Goal: Check status: Check status

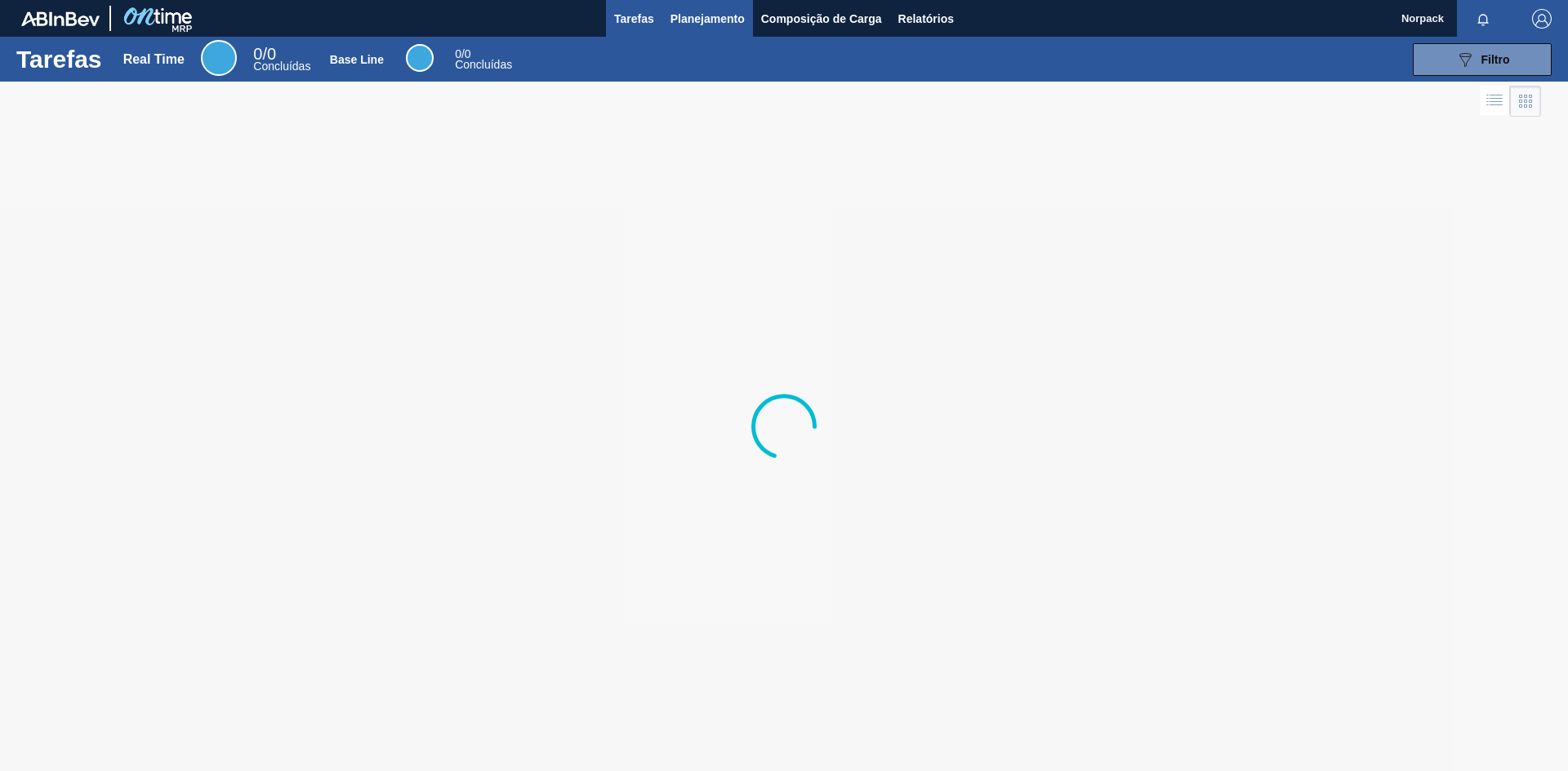
click at [709, 21] on span "Planejamento" at bounding box center [707, 18] width 75 height 19
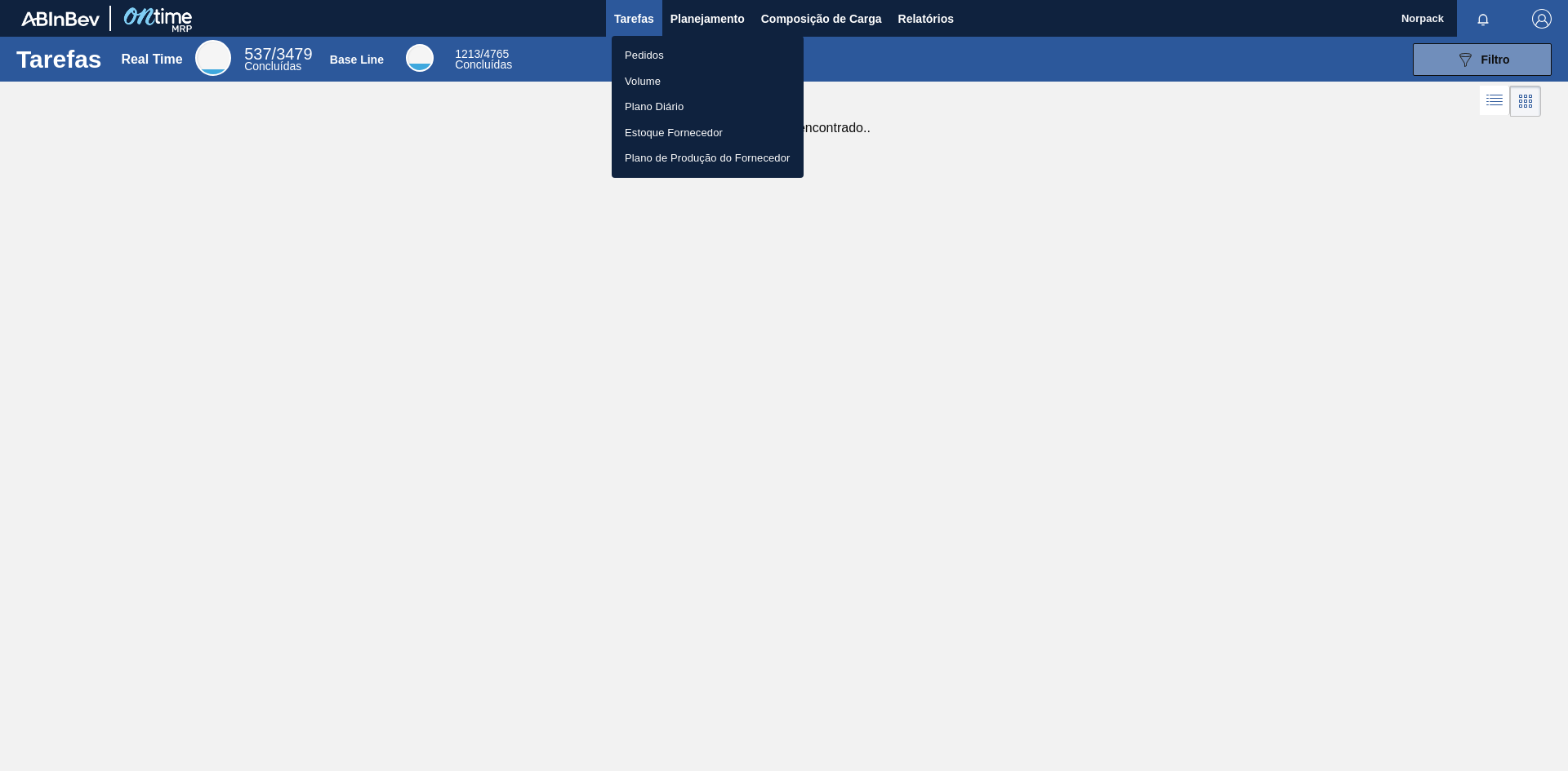
click at [656, 58] on li "Pedidos" at bounding box center [707, 55] width 192 height 26
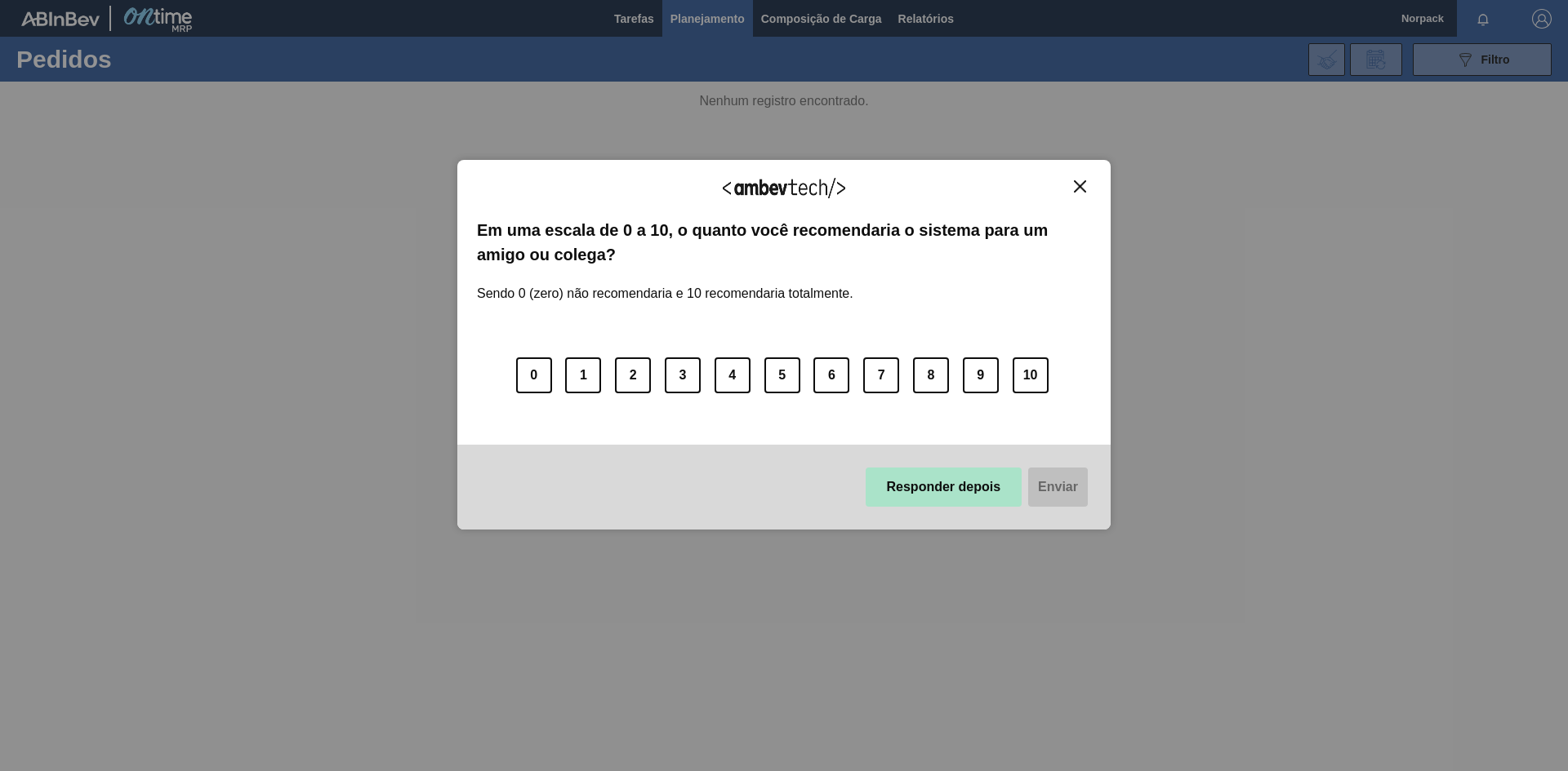
click at [924, 491] on button "Responder depois" at bounding box center [943, 487] width 157 height 39
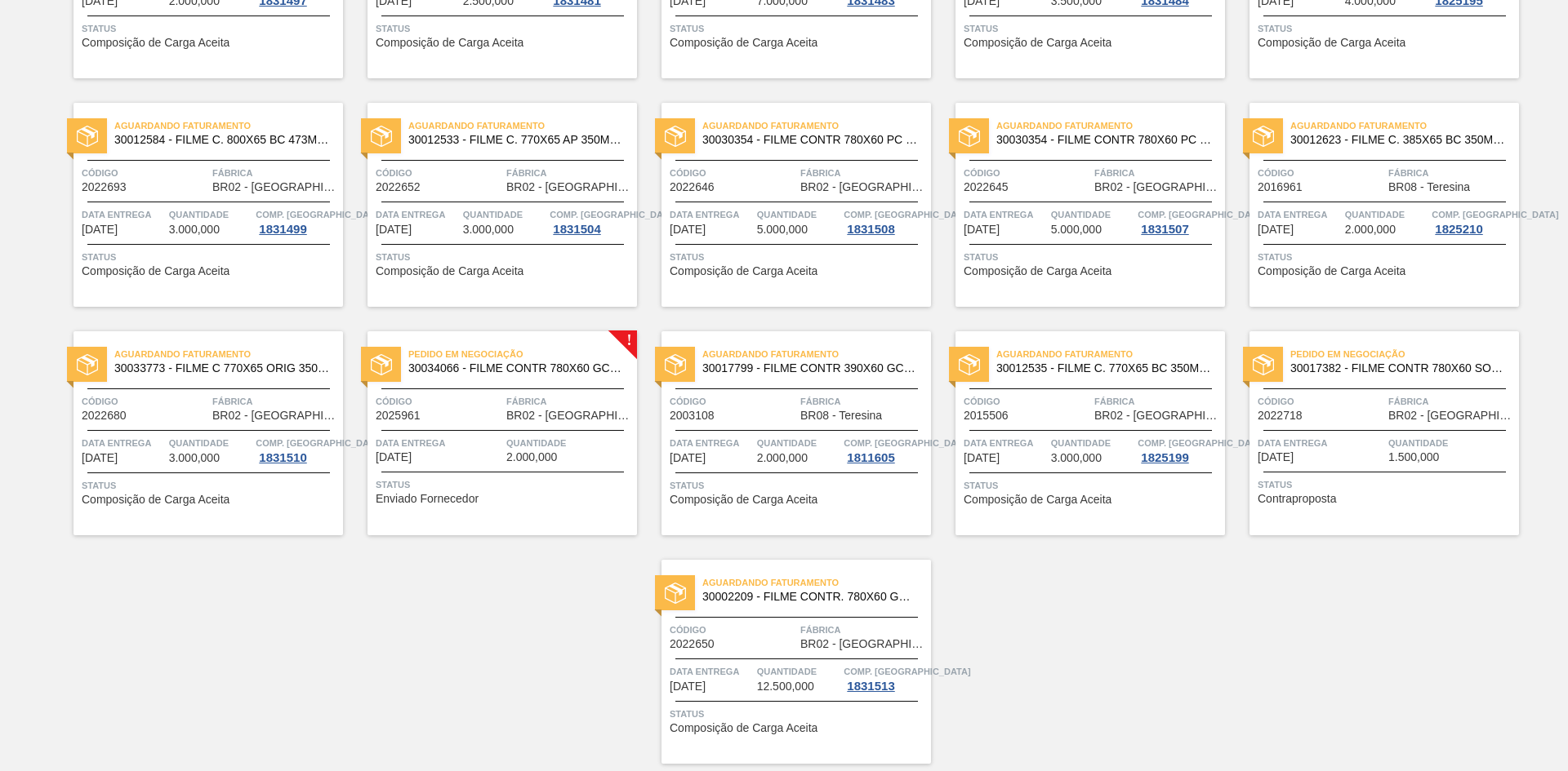
scroll to position [782, 0]
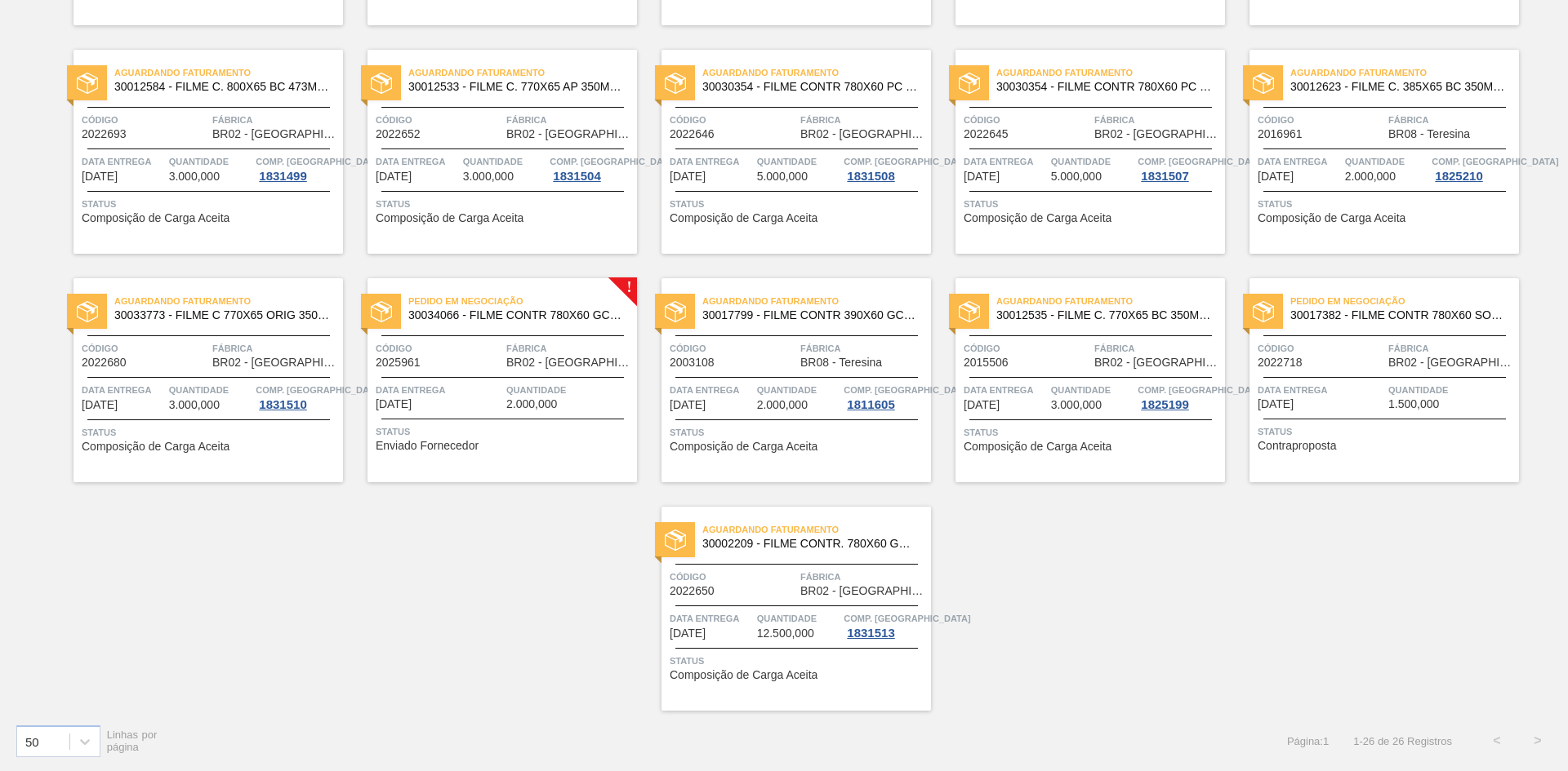
click at [1371, 402] on div "Data entrega [DATE]" at bounding box center [1321, 396] width 126 height 29
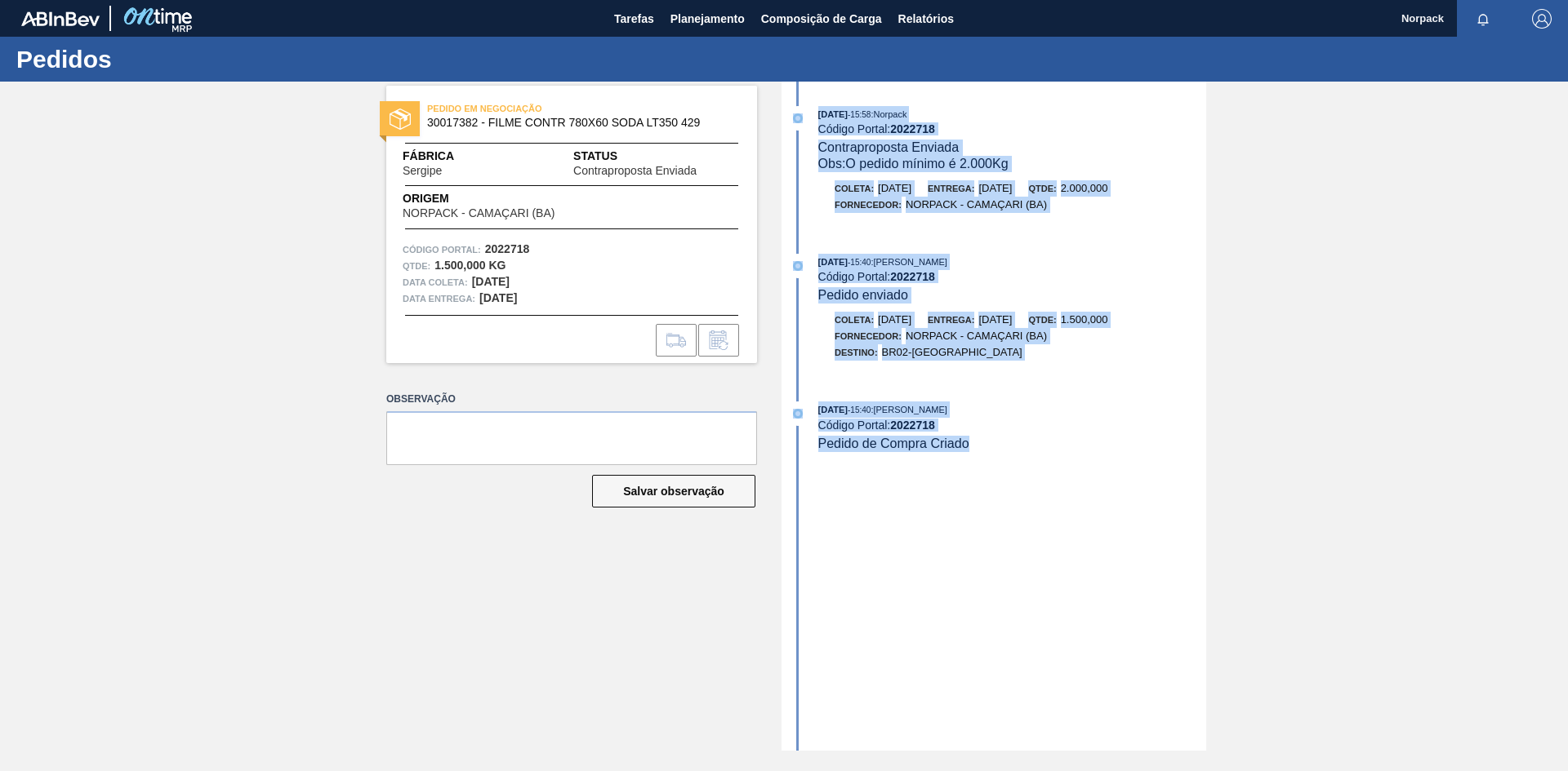
click at [1212, 433] on div "PEDIDO EM NEGOCIAÇÃO 30017382 - FILME CONTR 780X60 SODA LT350 429 Fábrica Sergi…" at bounding box center [784, 416] width 1568 height 669
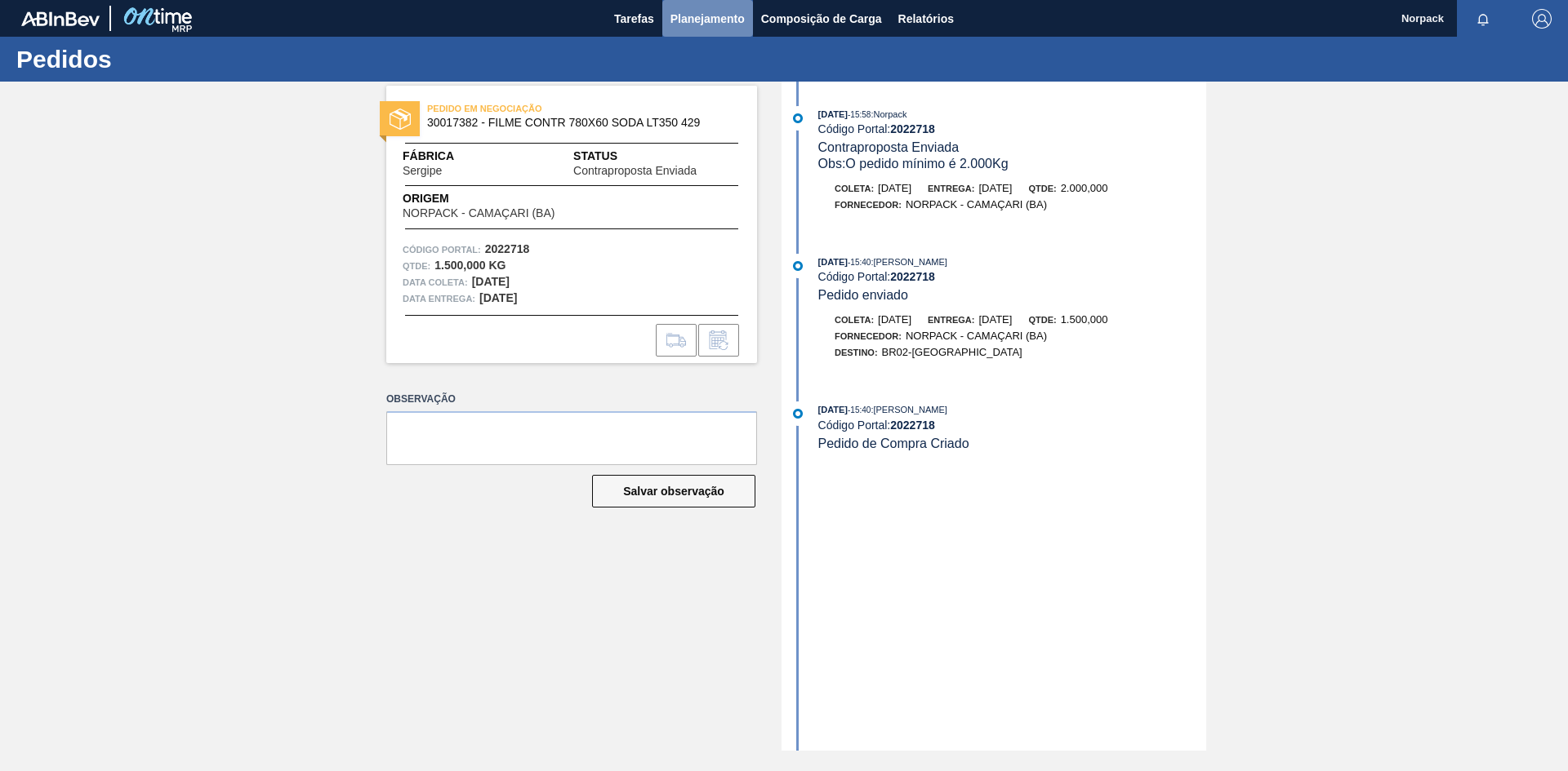
click at [714, 14] on span "Planejamento" at bounding box center [707, 18] width 75 height 19
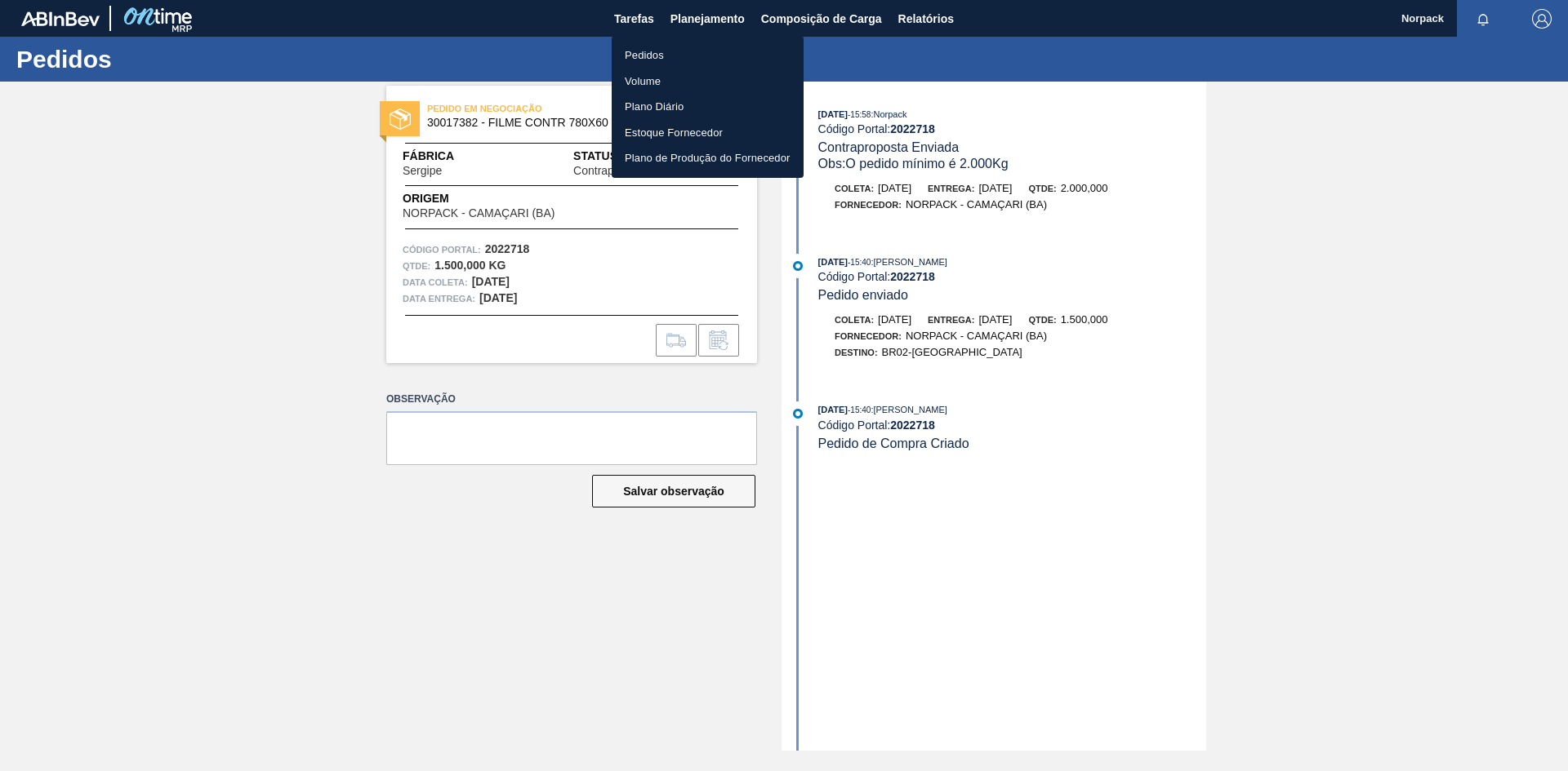
click at [1085, 472] on div at bounding box center [784, 385] width 1568 height 771
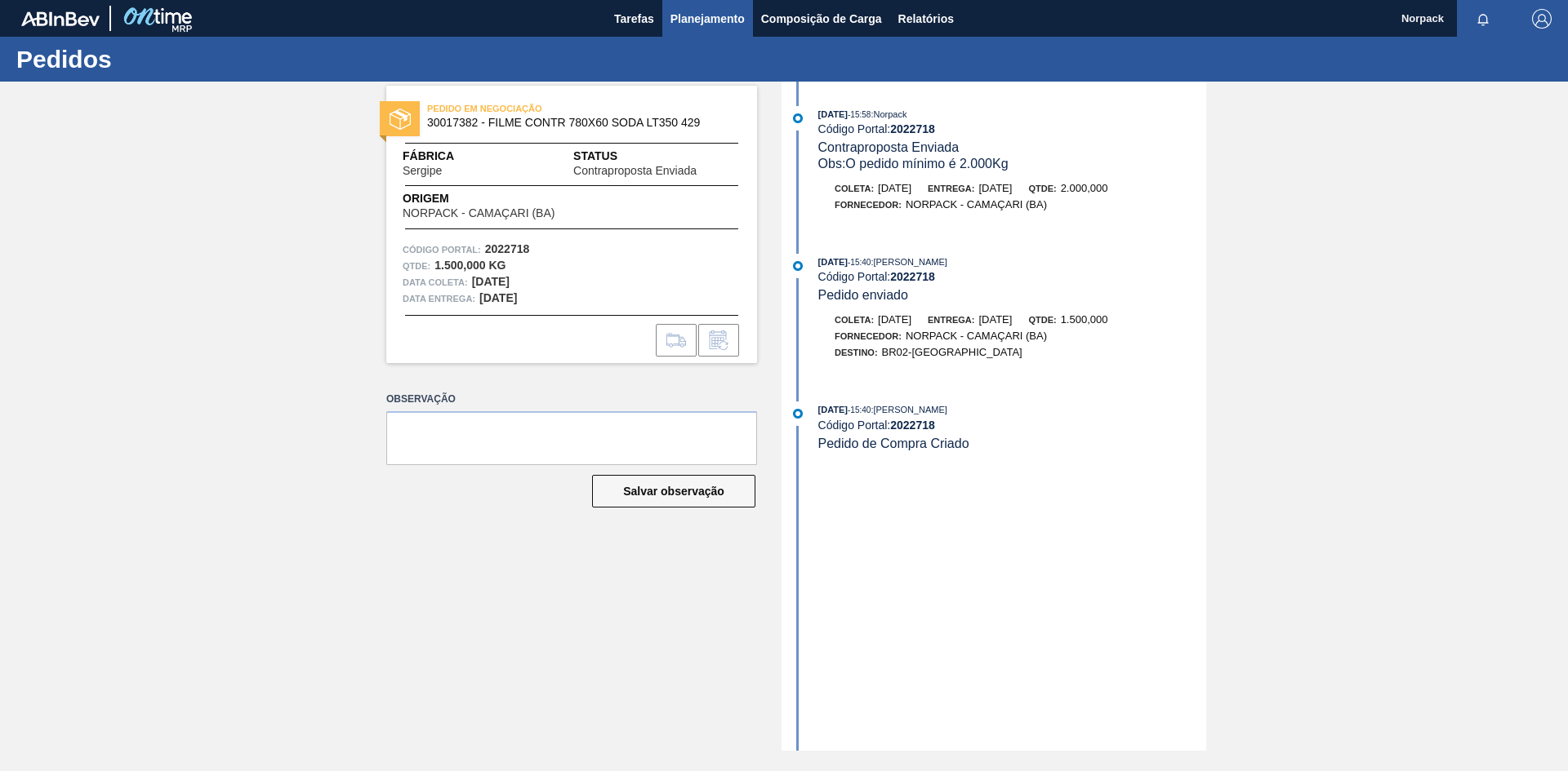
click at [718, 23] on span "Planejamento" at bounding box center [707, 18] width 75 height 19
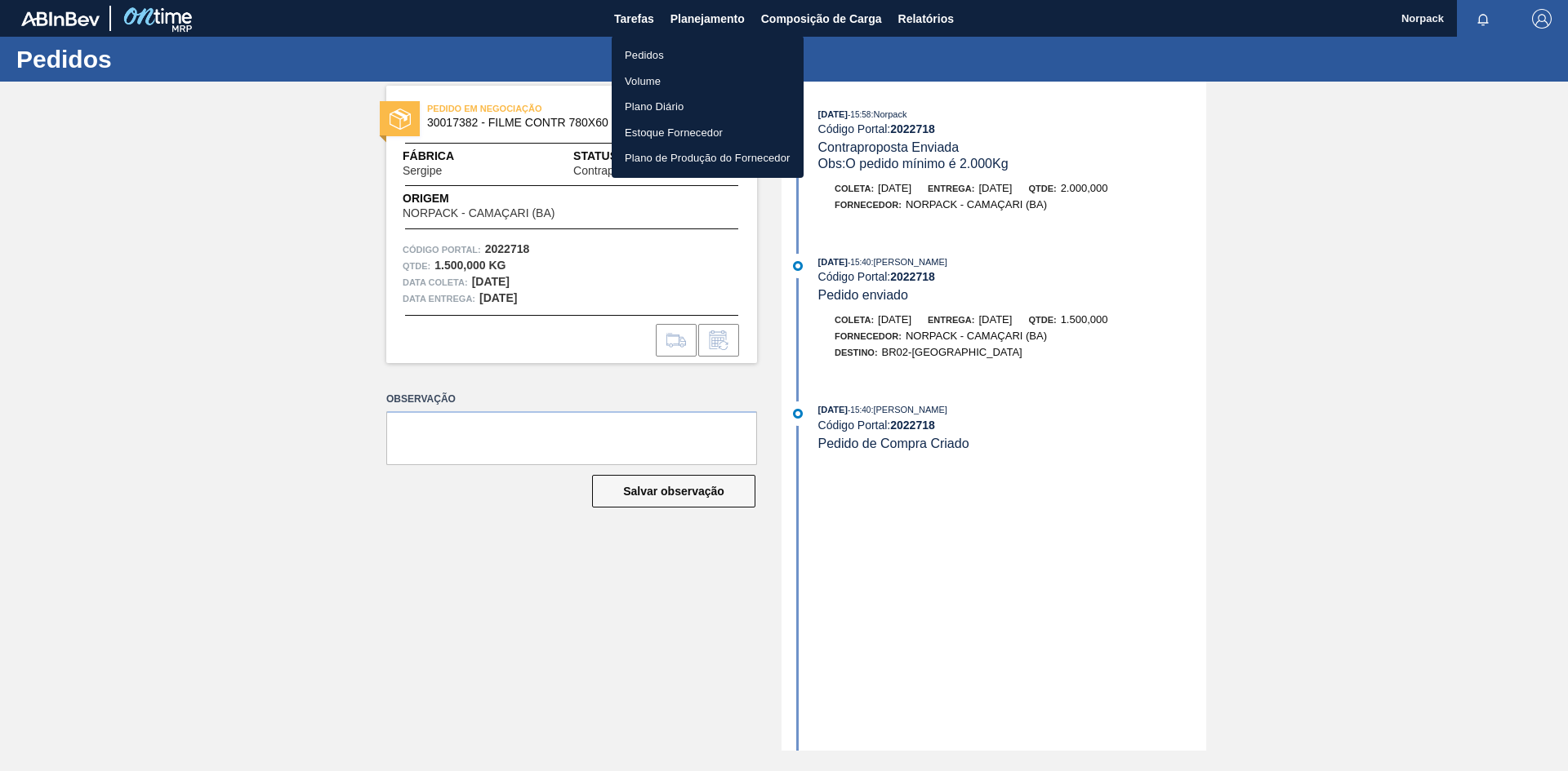
click at [667, 49] on li "Pedidos" at bounding box center [707, 55] width 192 height 26
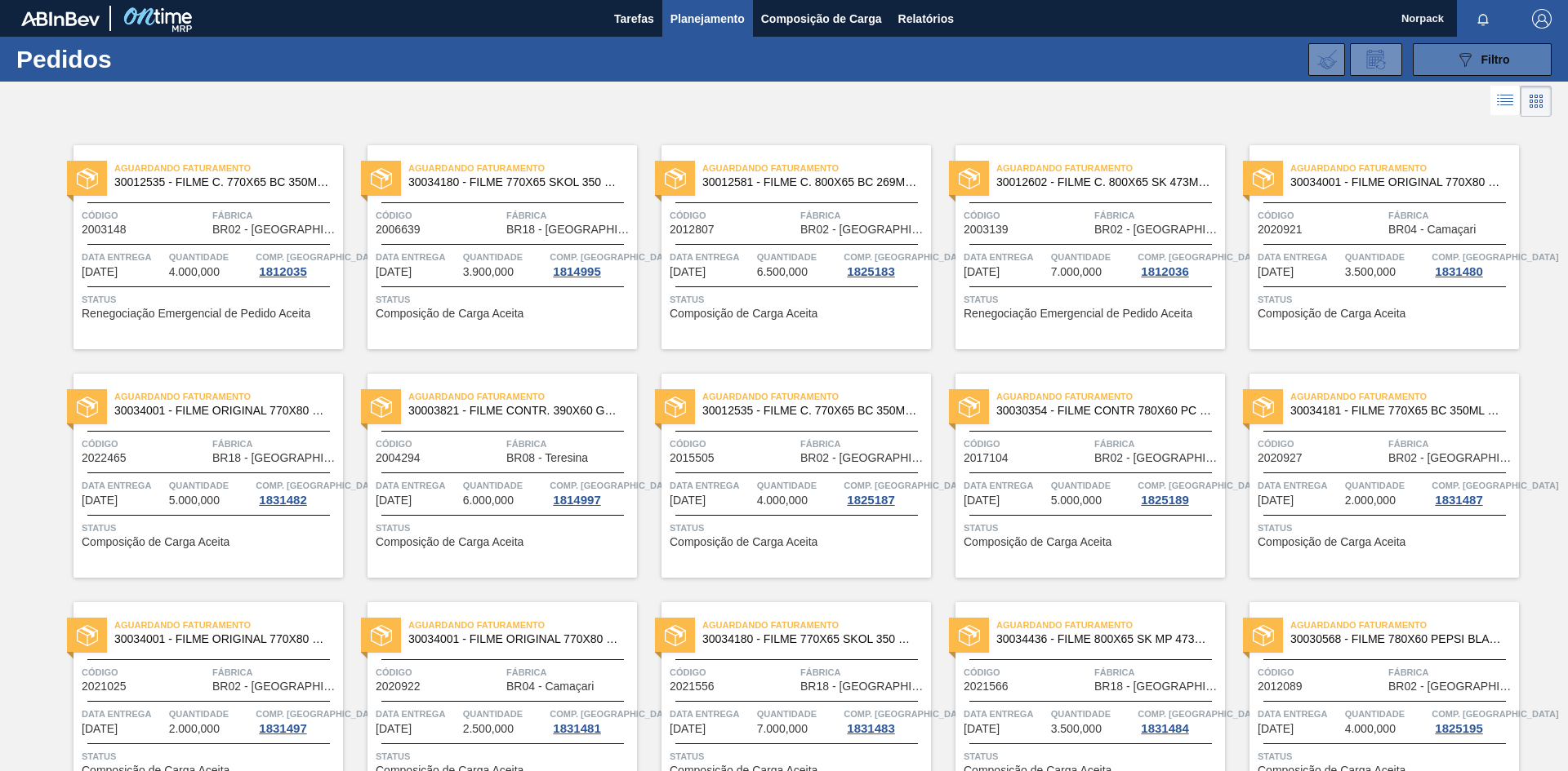
click at [1455, 62] on icon "089F7B8B-B2A5-4AFE-B5C0-19BA573D28AC" at bounding box center [1464, 60] width 19 height 19
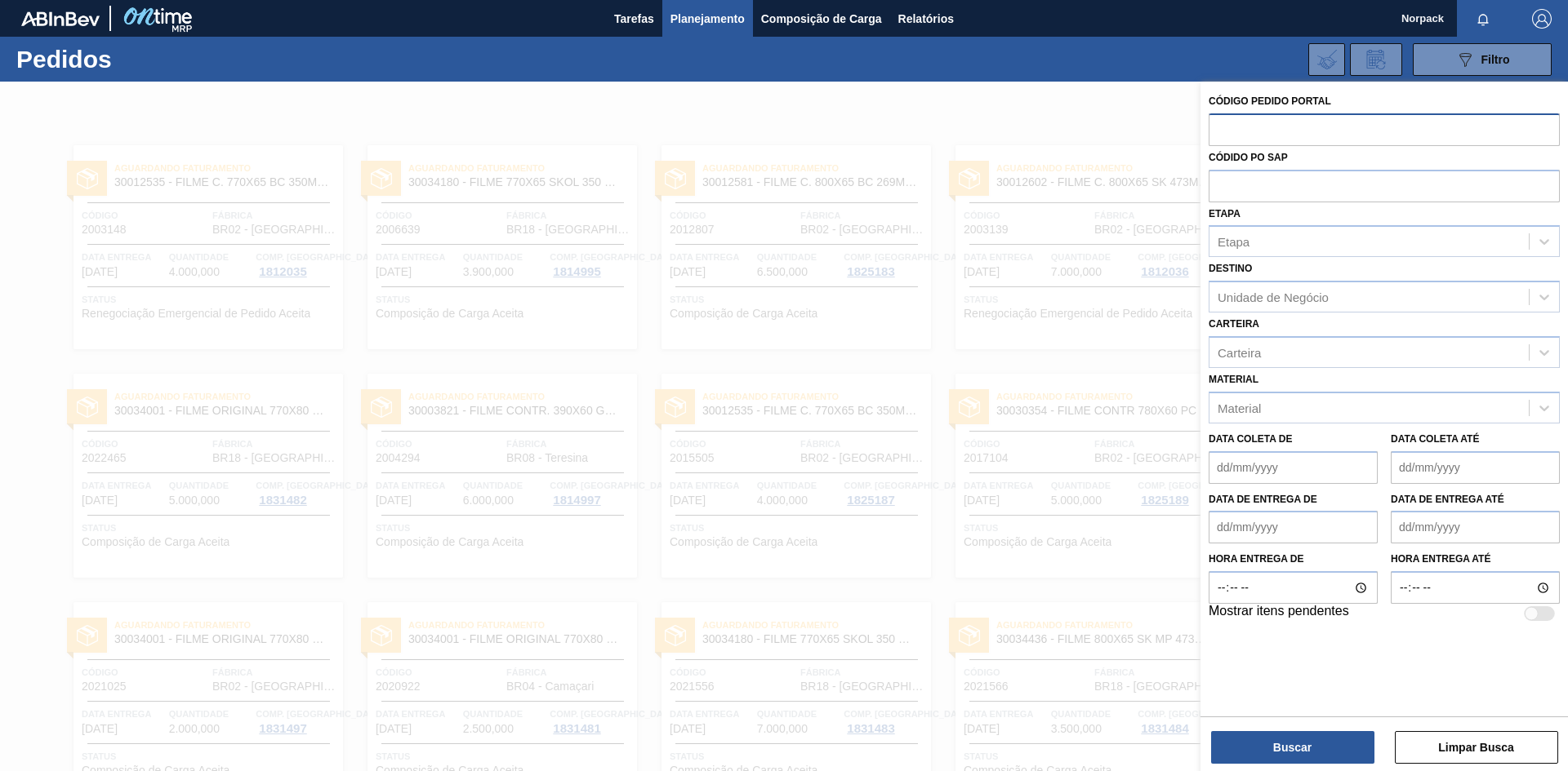
click at [1283, 135] on input "text" at bounding box center [1384, 128] width 351 height 31
paste input "2022465"
type input "2022465"
click at [1297, 749] on button "Buscar" at bounding box center [1292, 747] width 163 height 32
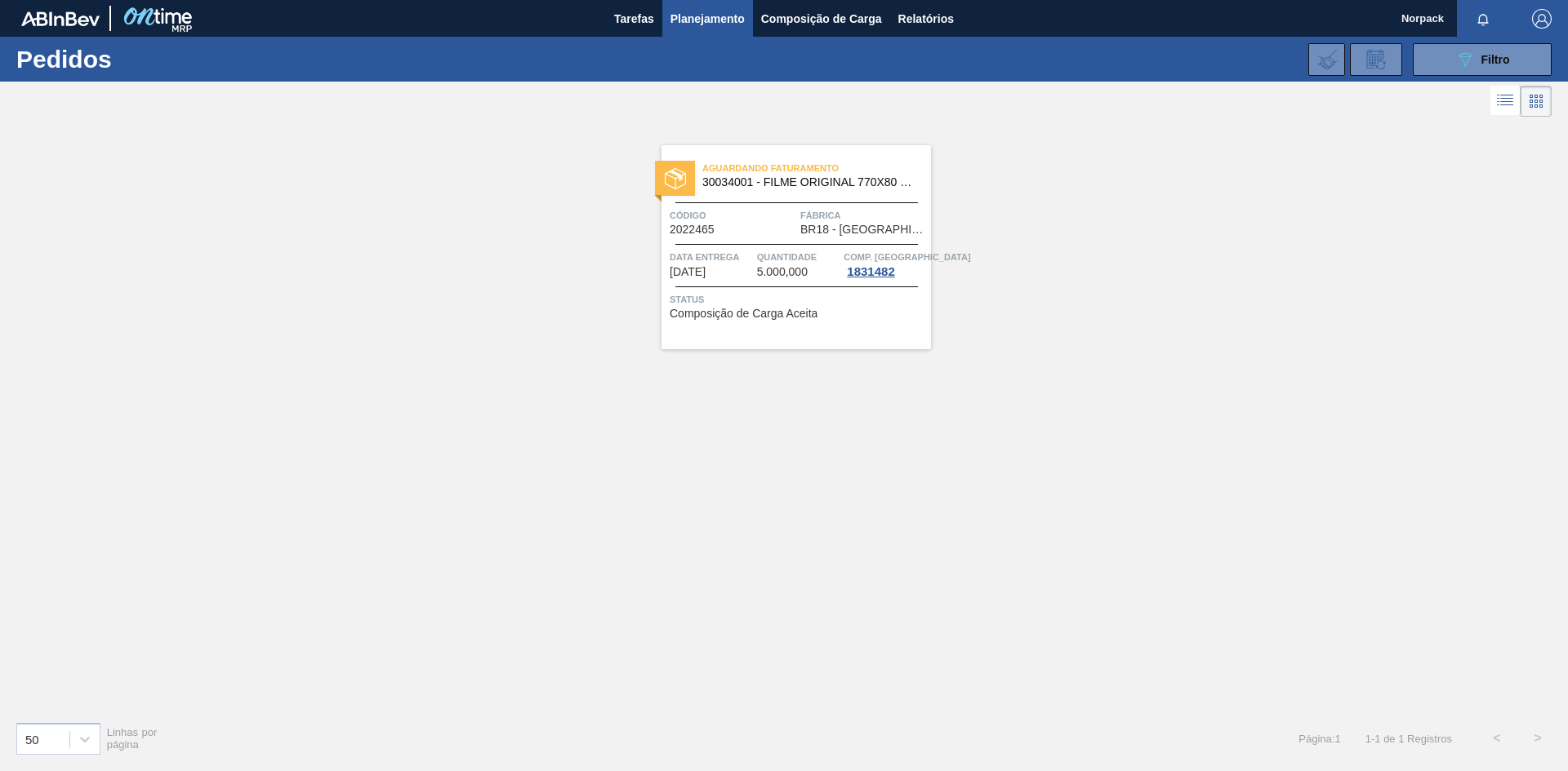
click at [699, 256] on span "Data entrega" at bounding box center [711, 257] width 83 height 17
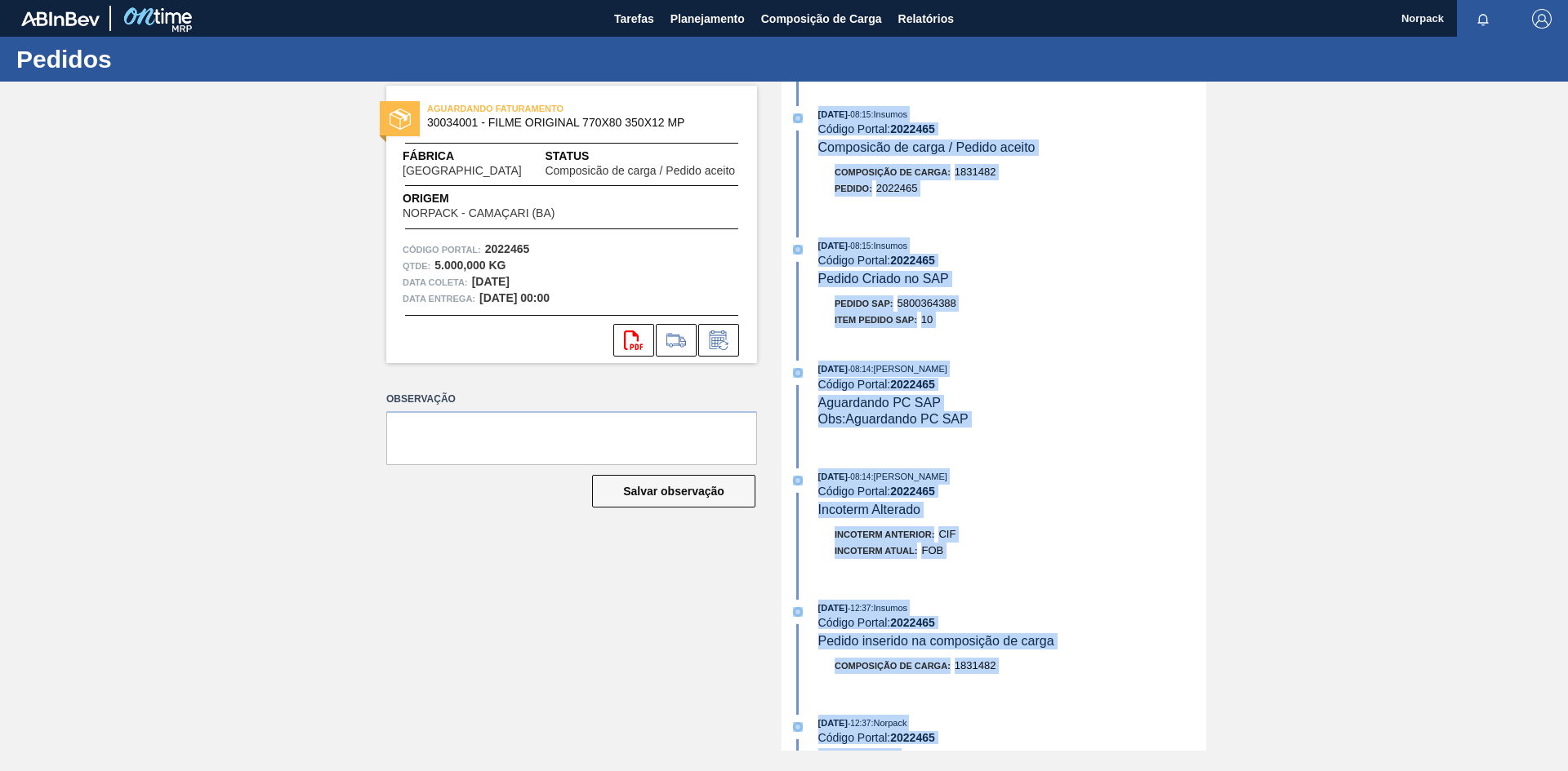
click at [1083, 334] on div "[DATE] 08:15 : Insumos Código Portal: 2022465 Pedido Criado no SAP Pedido SAP: …" at bounding box center [995, 287] width 420 height 99
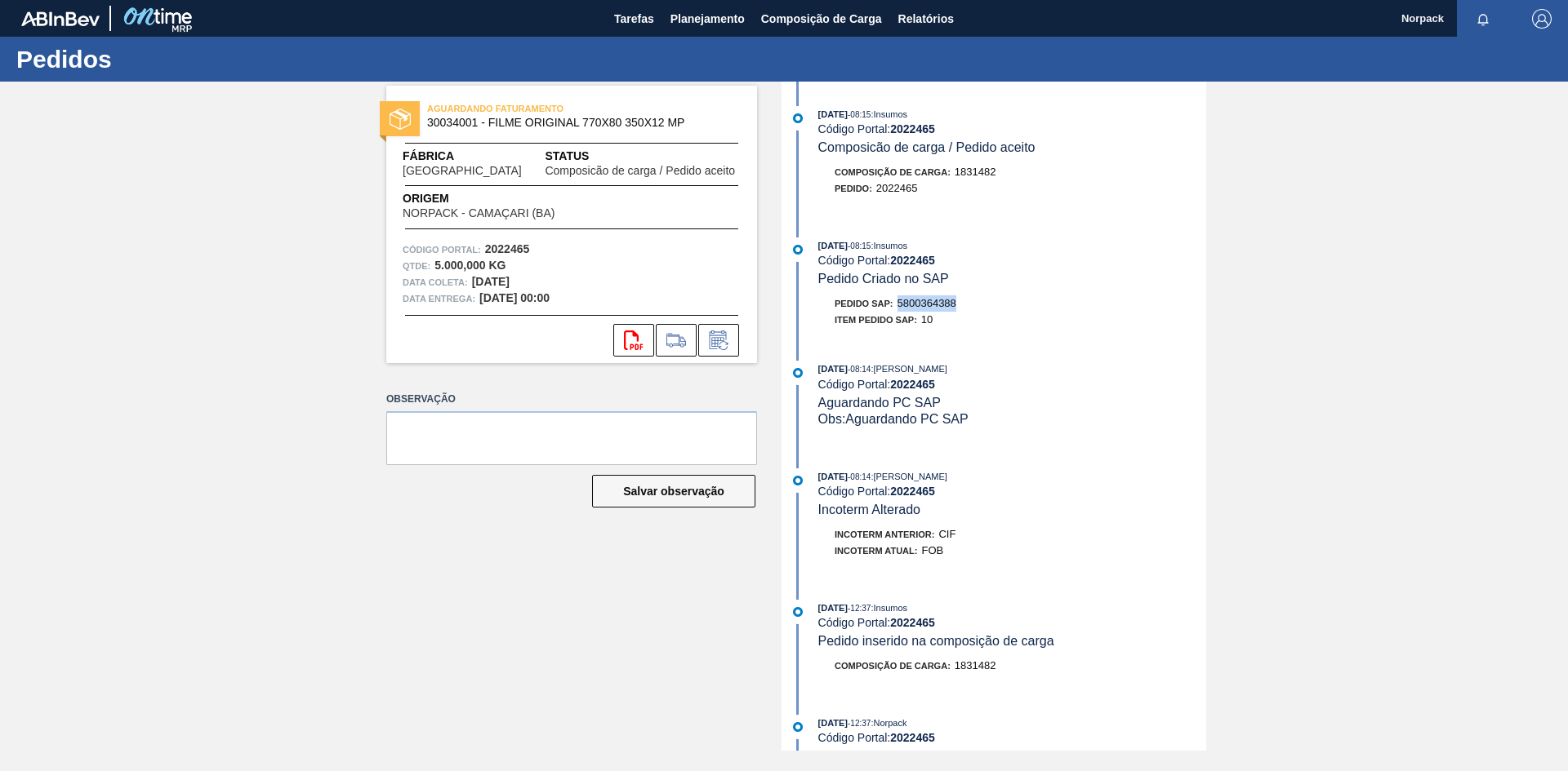
drag, startPoint x: 901, startPoint y: 303, endPoint x: 970, endPoint y: 298, distance: 69.2
click at [970, 298] on div "Pedido SAP: 5800364388" at bounding box center [1012, 303] width 388 height 17
copy span "5800364388"
click at [689, 16] on span "Planejamento" at bounding box center [707, 18] width 75 height 19
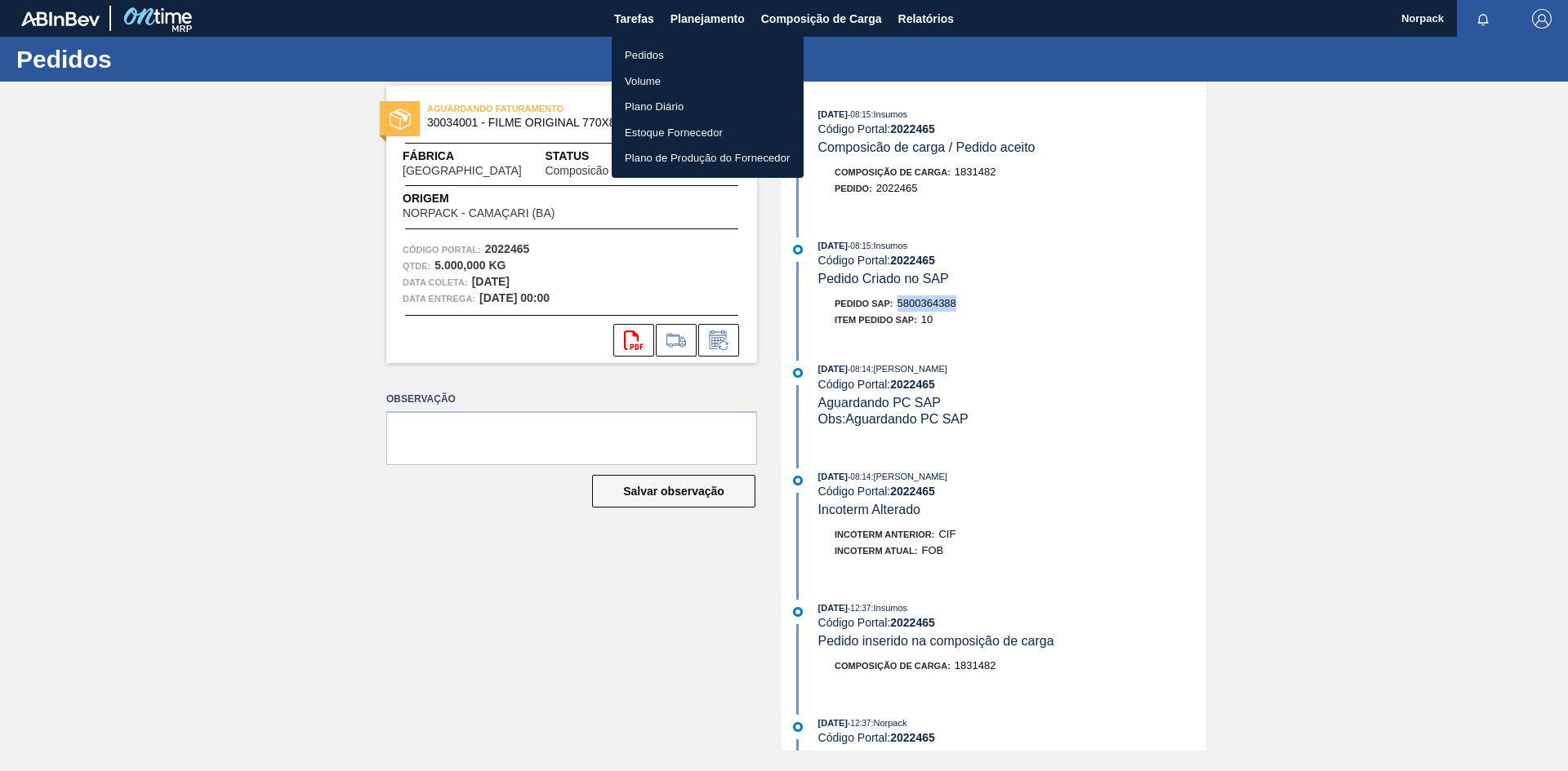
click at [646, 55] on li "Pedidos" at bounding box center [707, 55] width 192 height 26
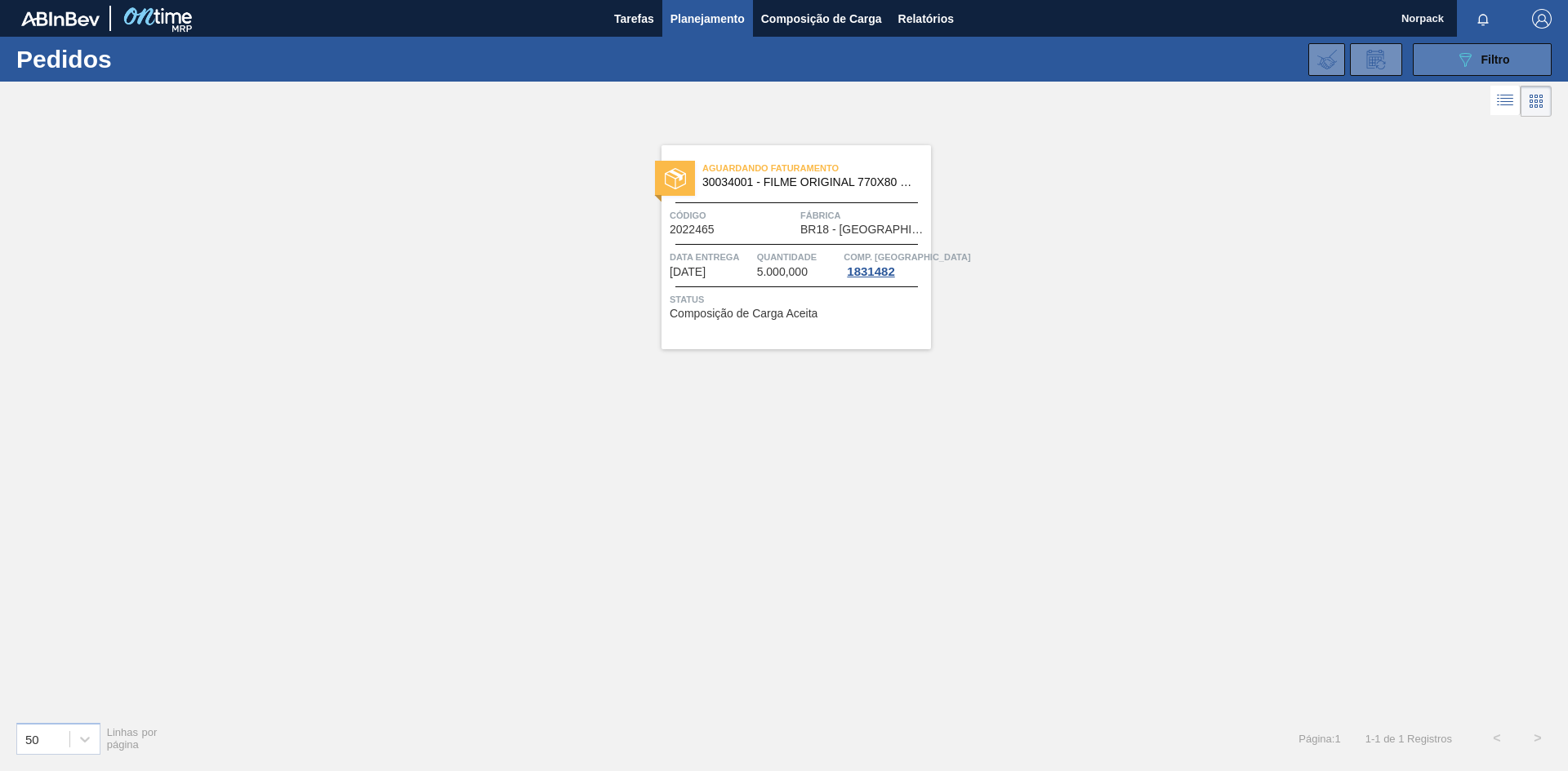
click at [1469, 56] on icon "089F7B8B-B2A5-4AFE-B5C0-19BA573D28AC" at bounding box center [1464, 60] width 19 height 19
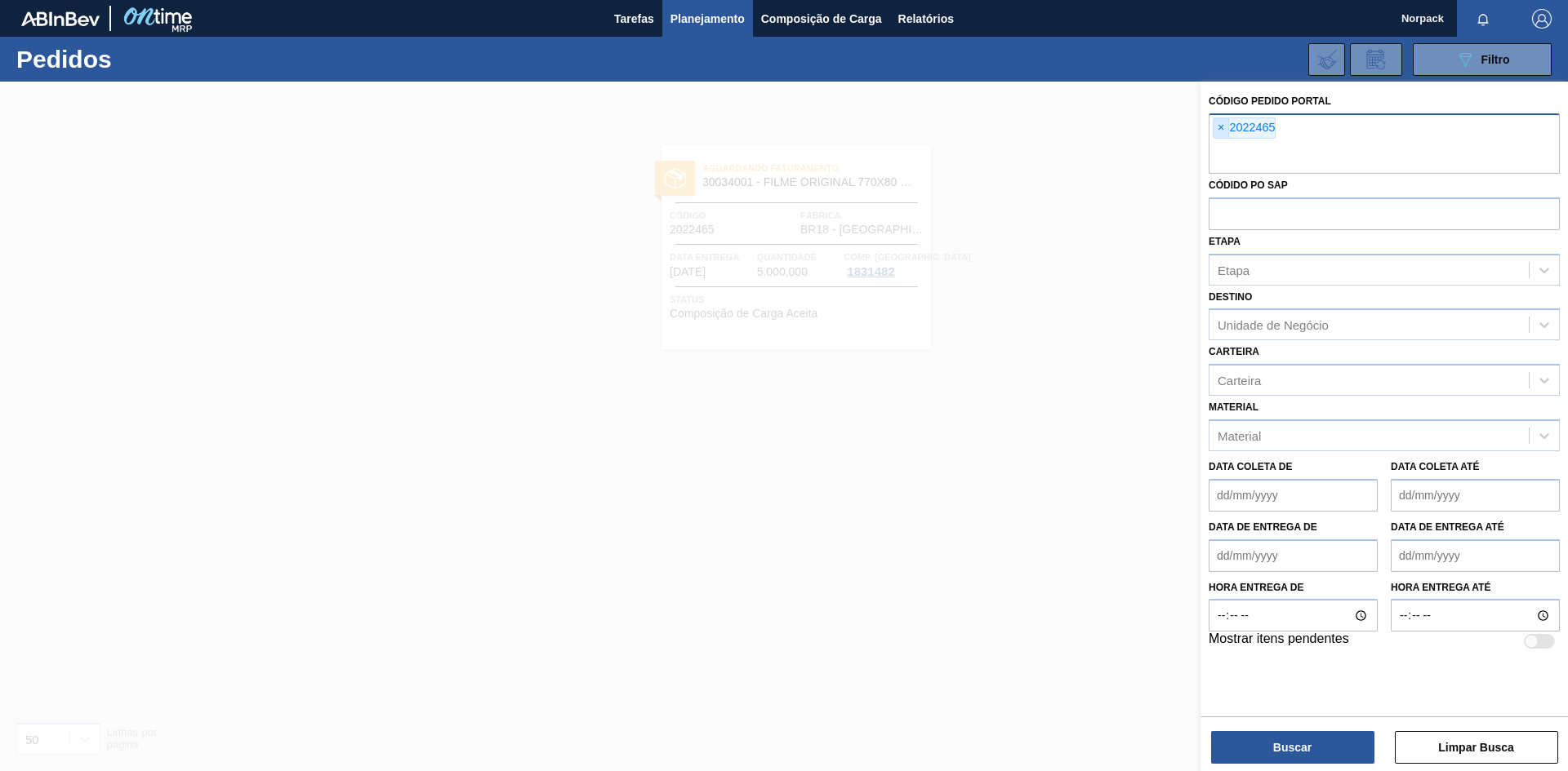
click at [1218, 122] on span "×" at bounding box center [1221, 128] width 16 height 19
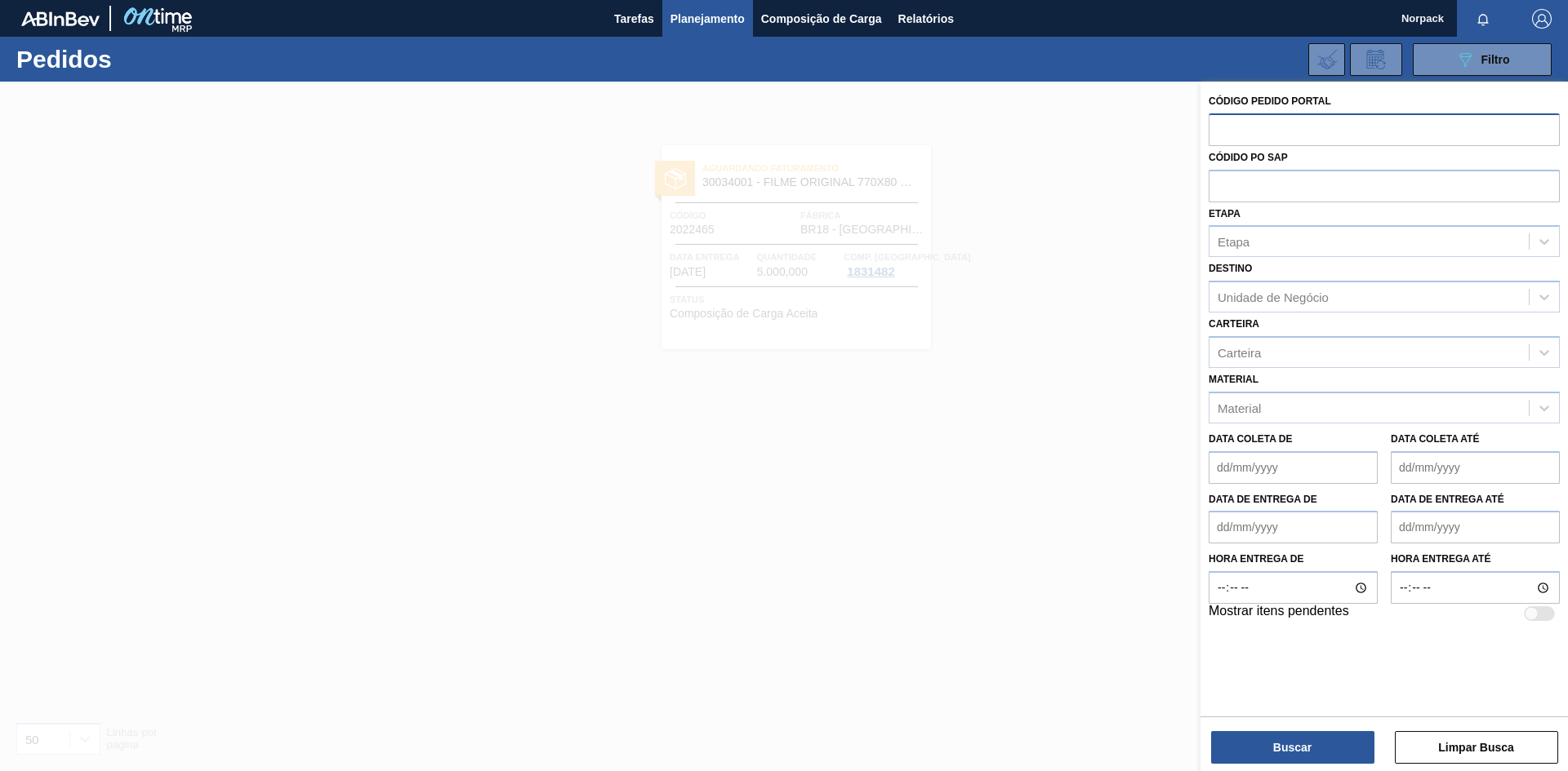
paste input "2021556"
type input "2021556"
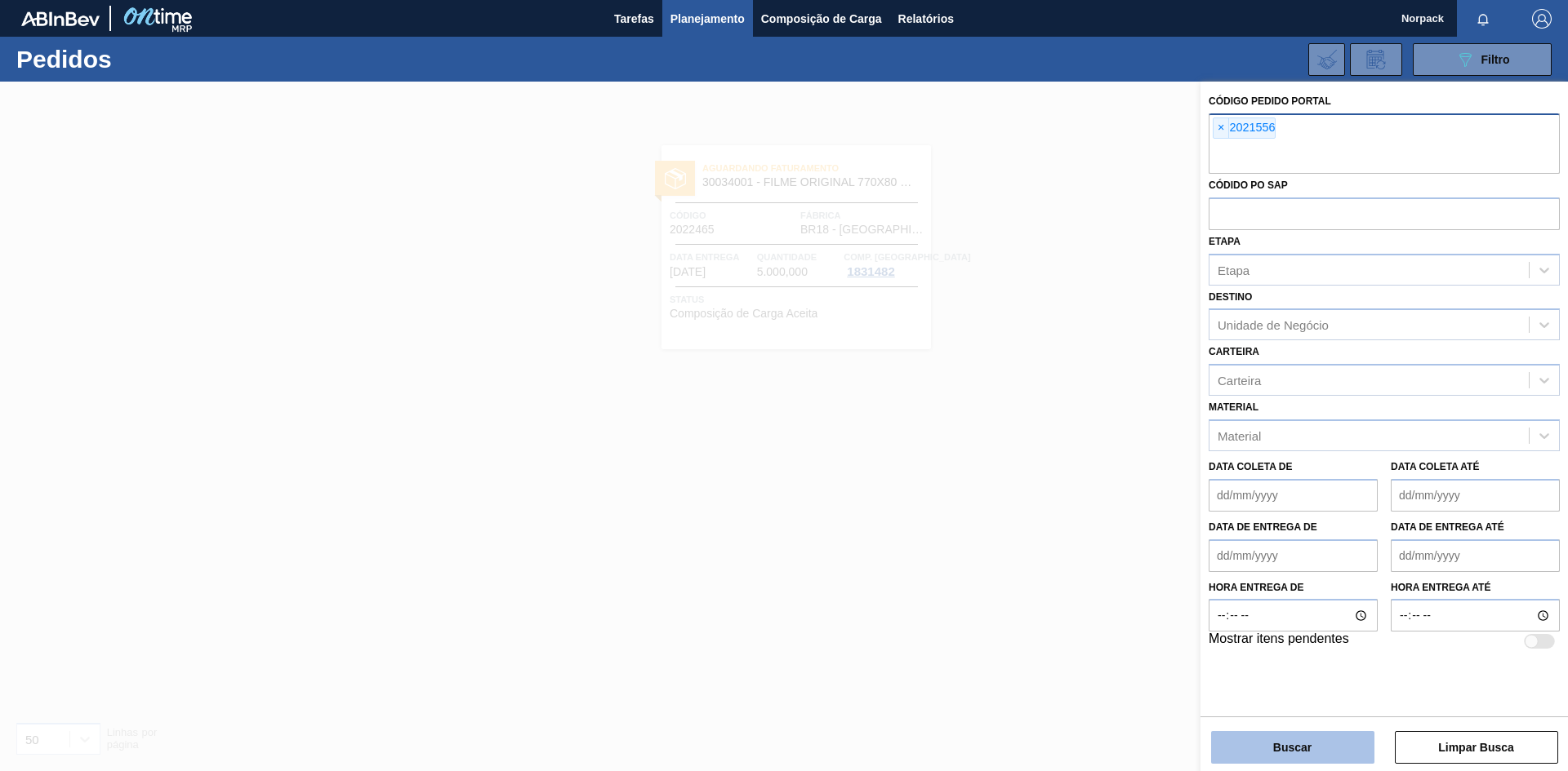
click at [1276, 746] on button "Buscar" at bounding box center [1292, 747] width 163 height 32
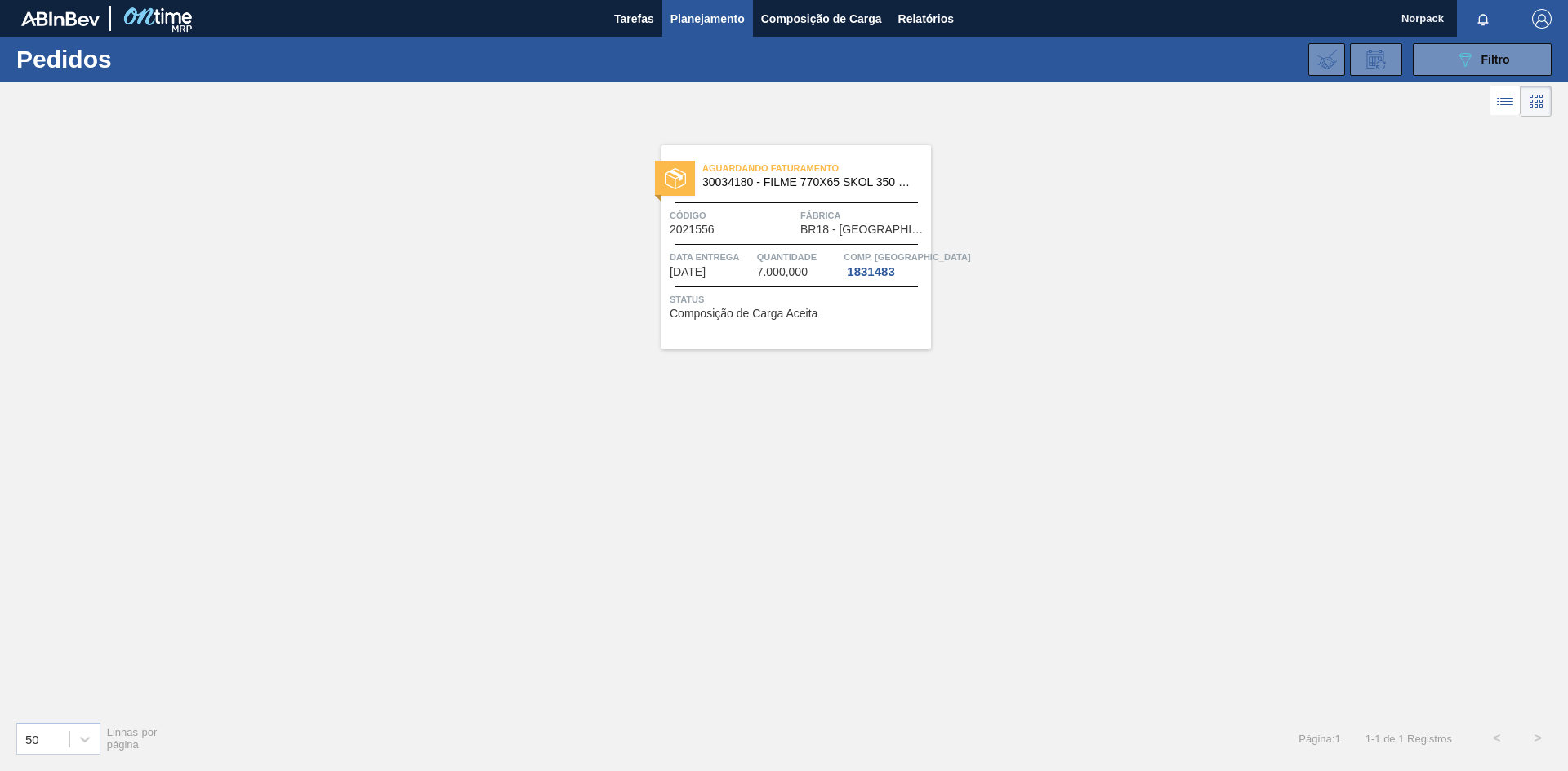
click at [776, 286] on div "Aguardando Faturamento 30034180 - FILME 770X65 SKOL 350 MP C12 Código 2021556 F…" at bounding box center [796, 247] width 269 height 204
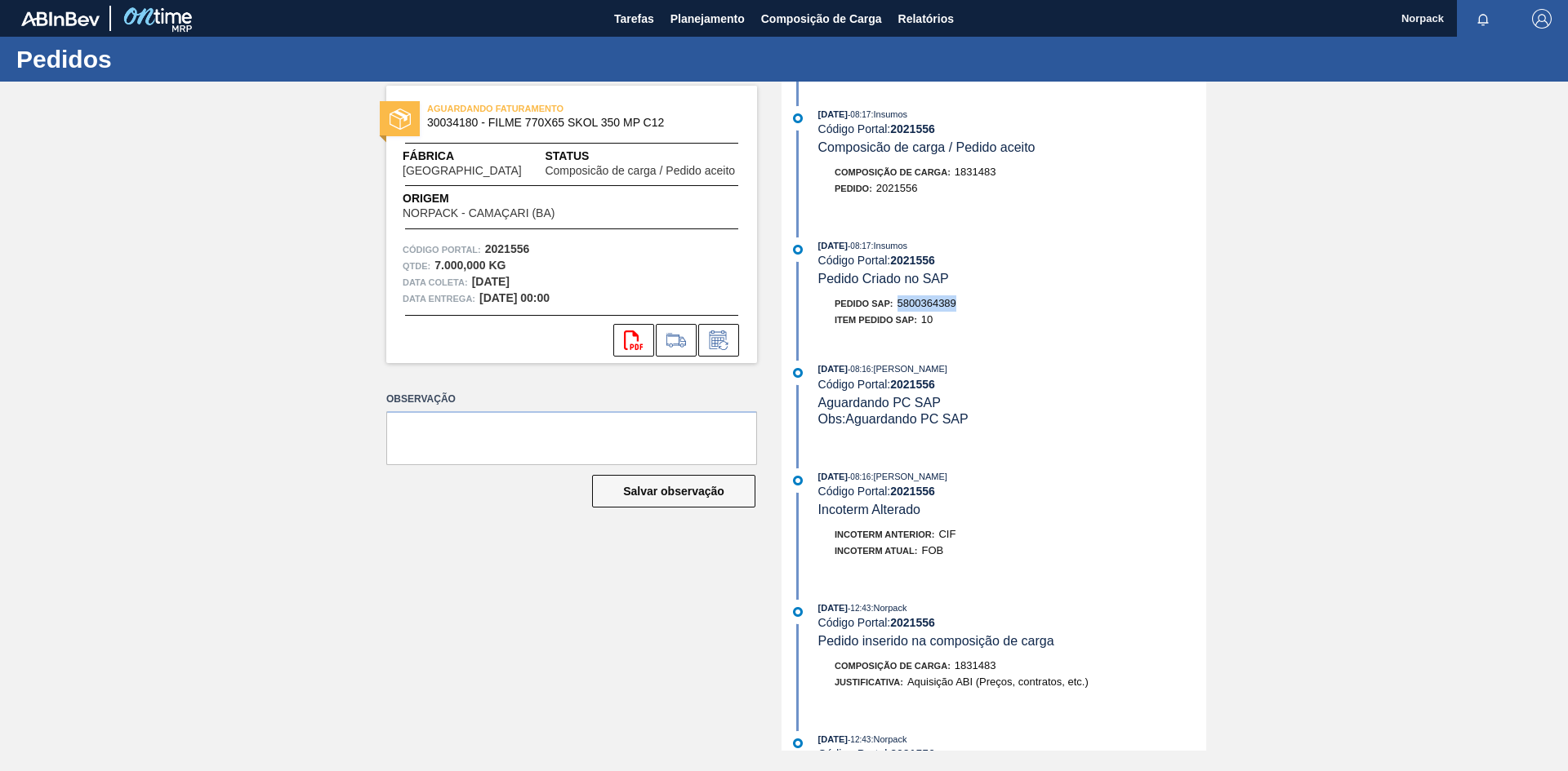
drag, startPoint x: 899, startPoint y: 296, endPoint x: 960, endPoint y: 307, distance: 62.0
click at [960, 307] on div "Pedido SAP: 5800364389" at bounding box center [1012, 303] width 388 height 17
copy span "5800364389"
click at [711, 18] on span "Planejamento" at bounding box center [707, 18] width 75 height 19
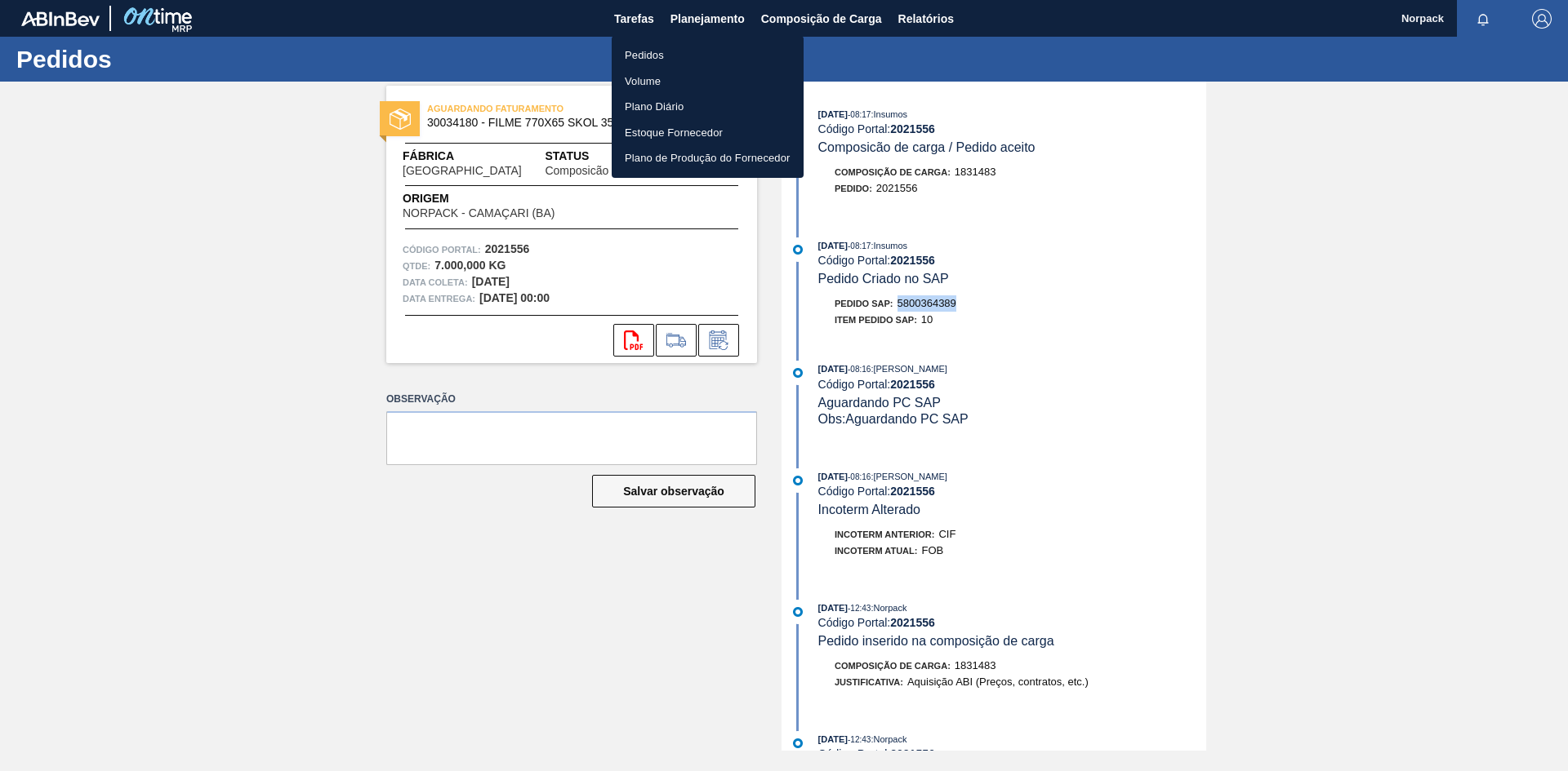
click at [656, 53] on li "Pedidos" at bounding box center [707, 55] width 192 height 26
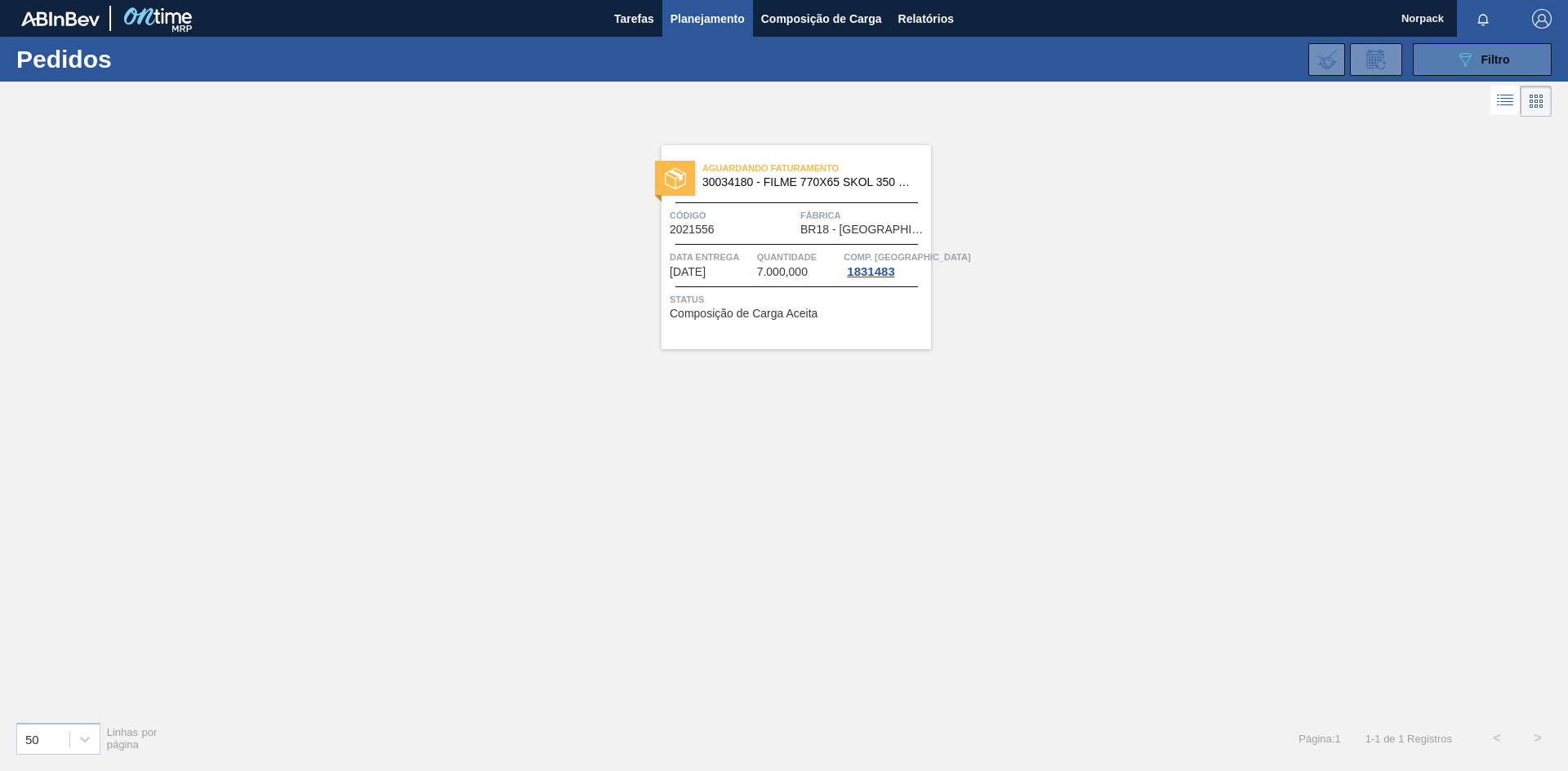
click at [1455, 61] on icon "089F7B8B-B2A5-4AFE-B5C0-19BA573D28AC" at bounding box center [1464, 60] width 19 height 19
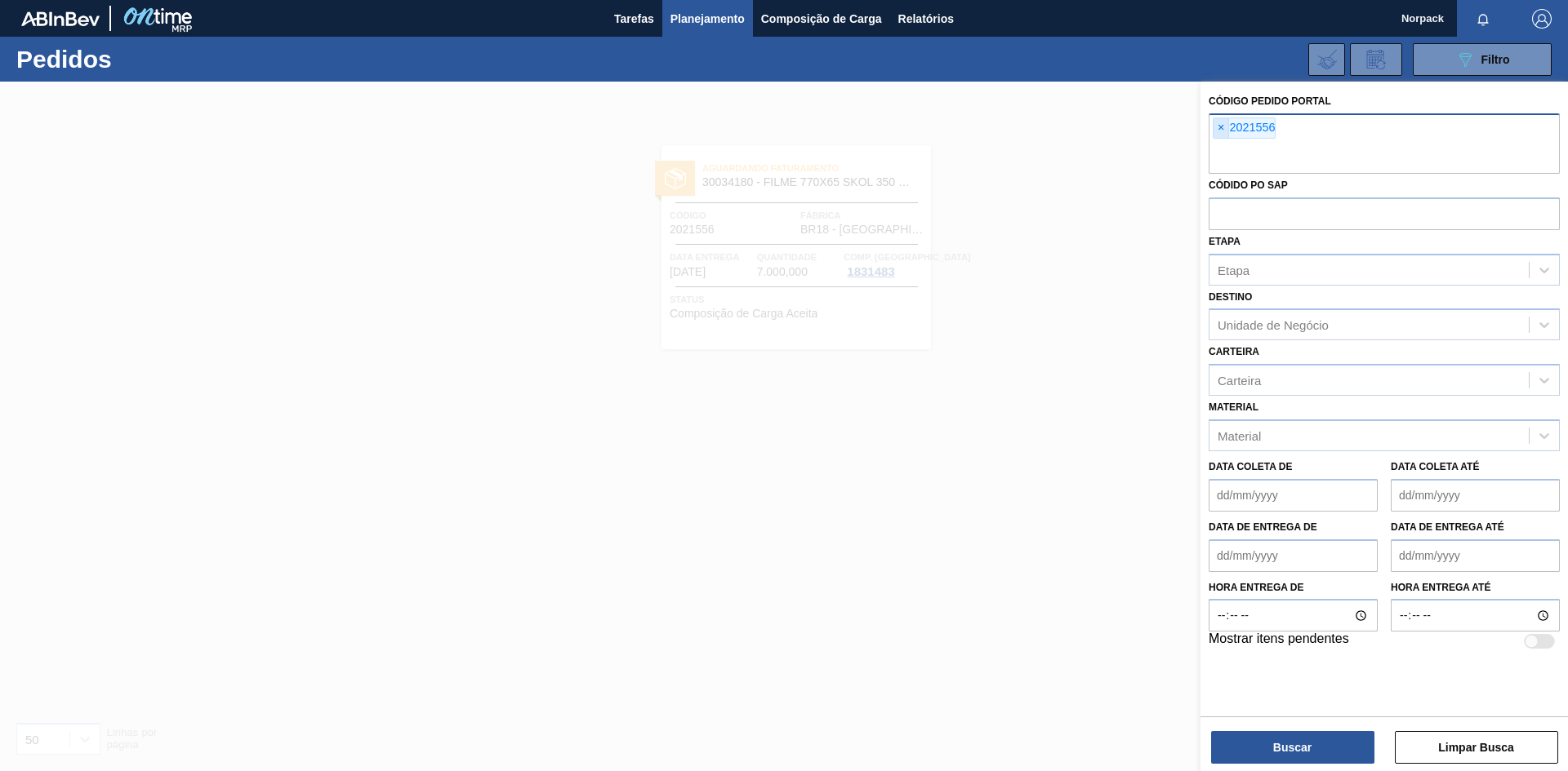
click at [1216, 130] on span "×" at bounding box center [1221, 128] width 16 height 19
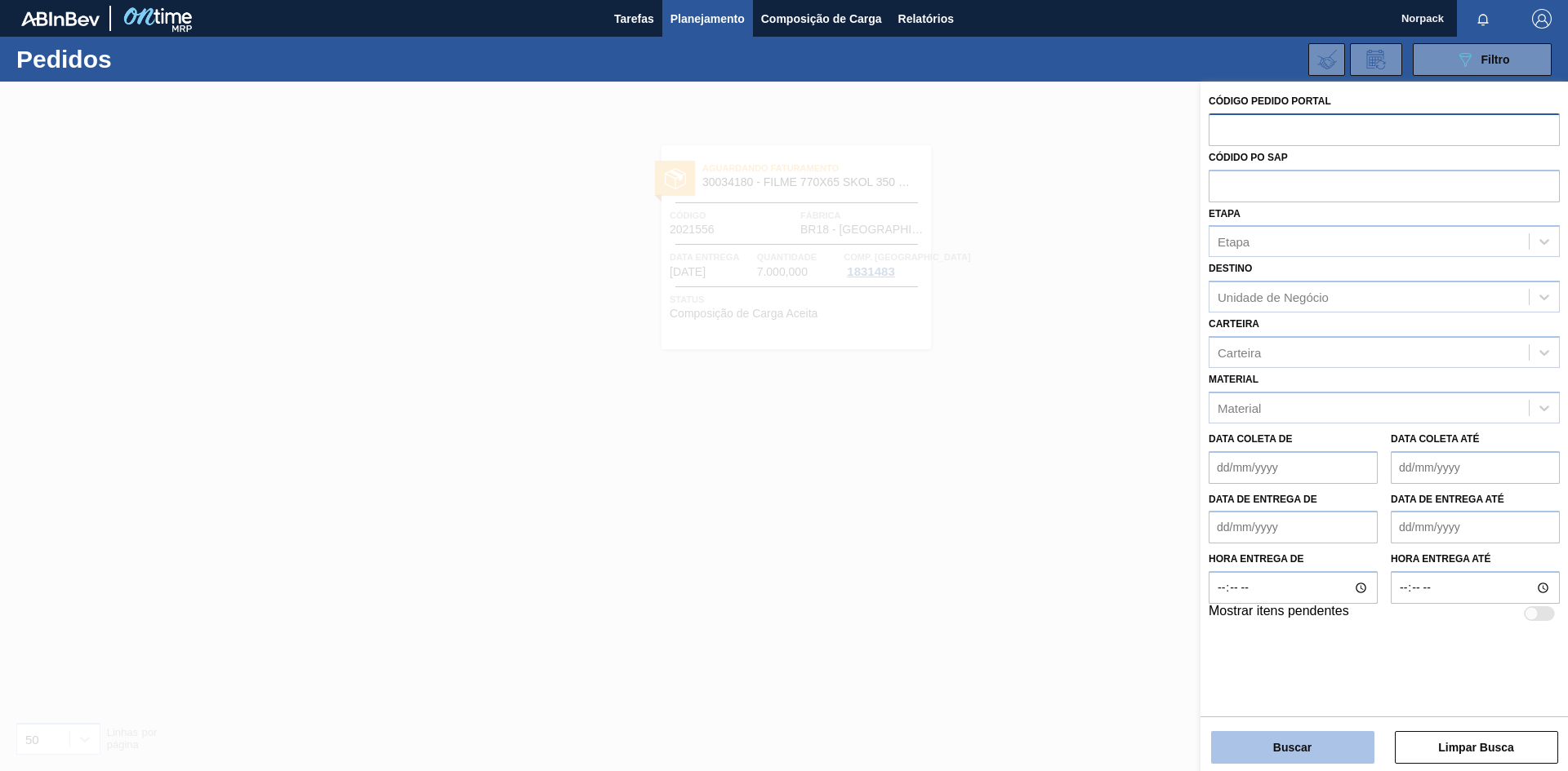
click at [1323, 750] on button "Buscar" at bounding box center [1292, 747] width 163 height 32
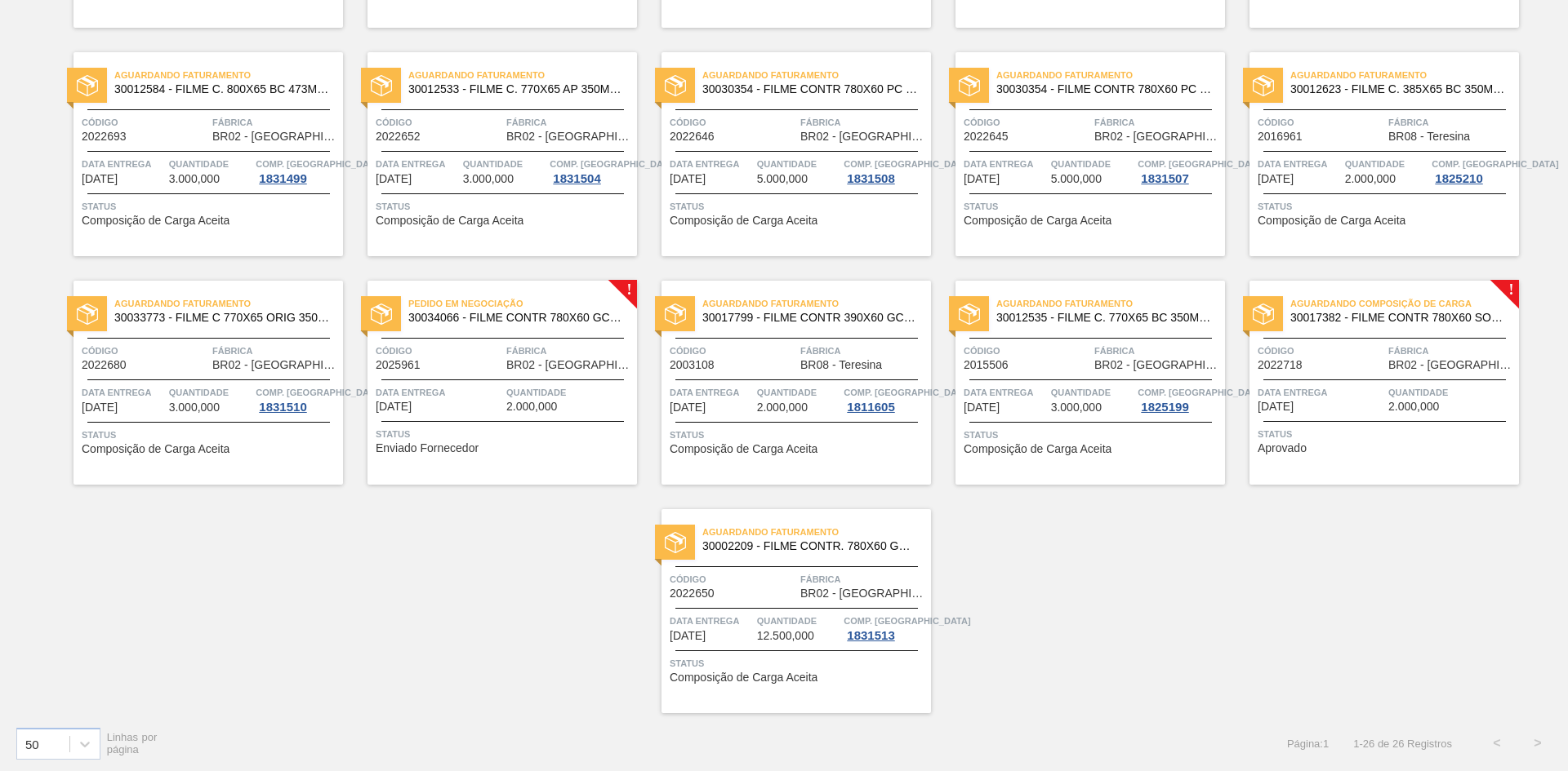
scroll to position [782, 0]
click at [499, 403] on div "Data entrega [DATE]" at bounding box center [439, 396] width 126 height 29
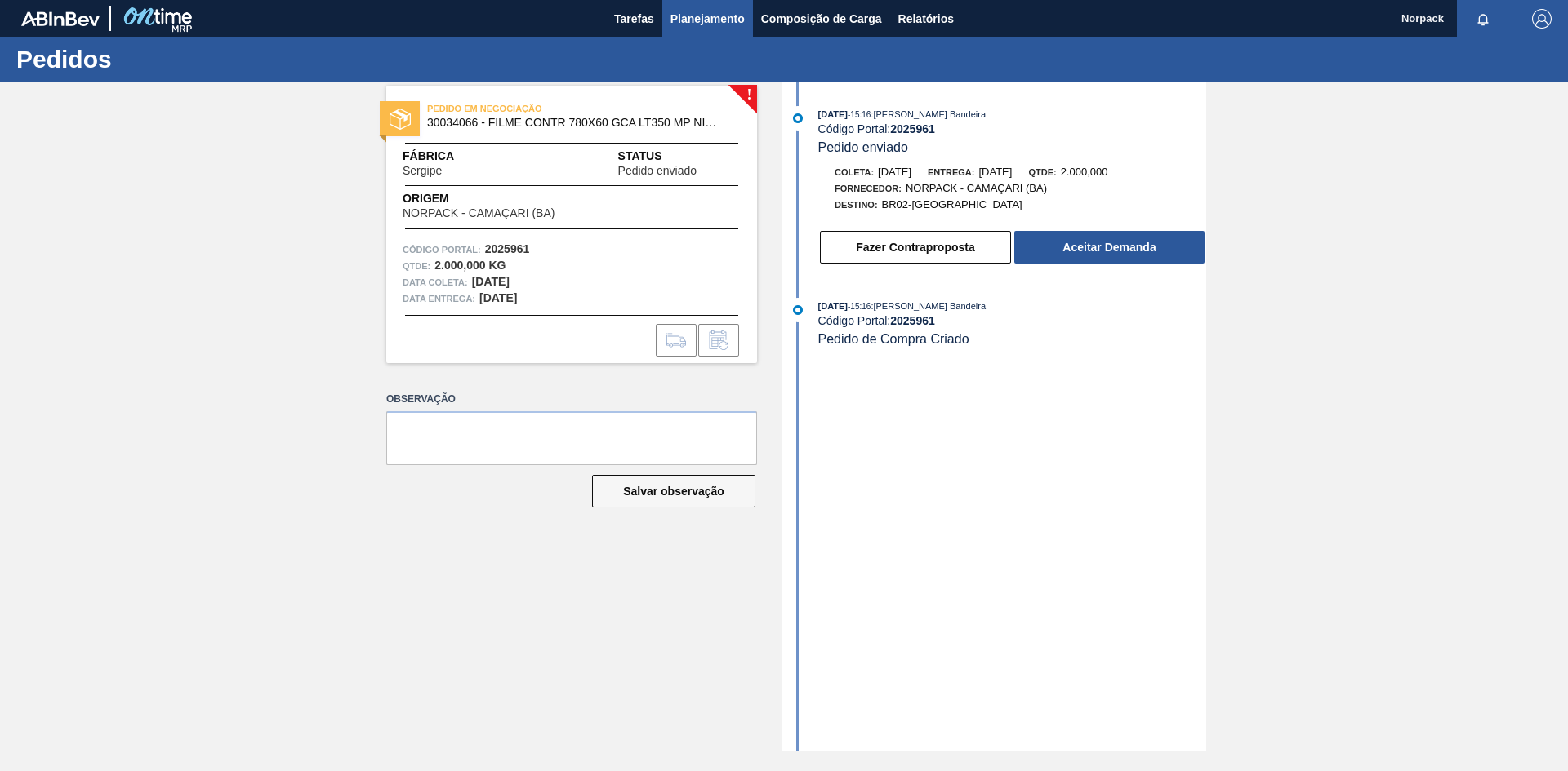
click at [686, 16] on span "Planejamento" at bounding box center [707, 18] width 75 height 19
click at [684, 28] on span "Planejamento" at bounding box center [707, 18] width 75 height 19
click at [685, 25] on span "Planejamento" at bounding box center [707, 18] width 75 height 19
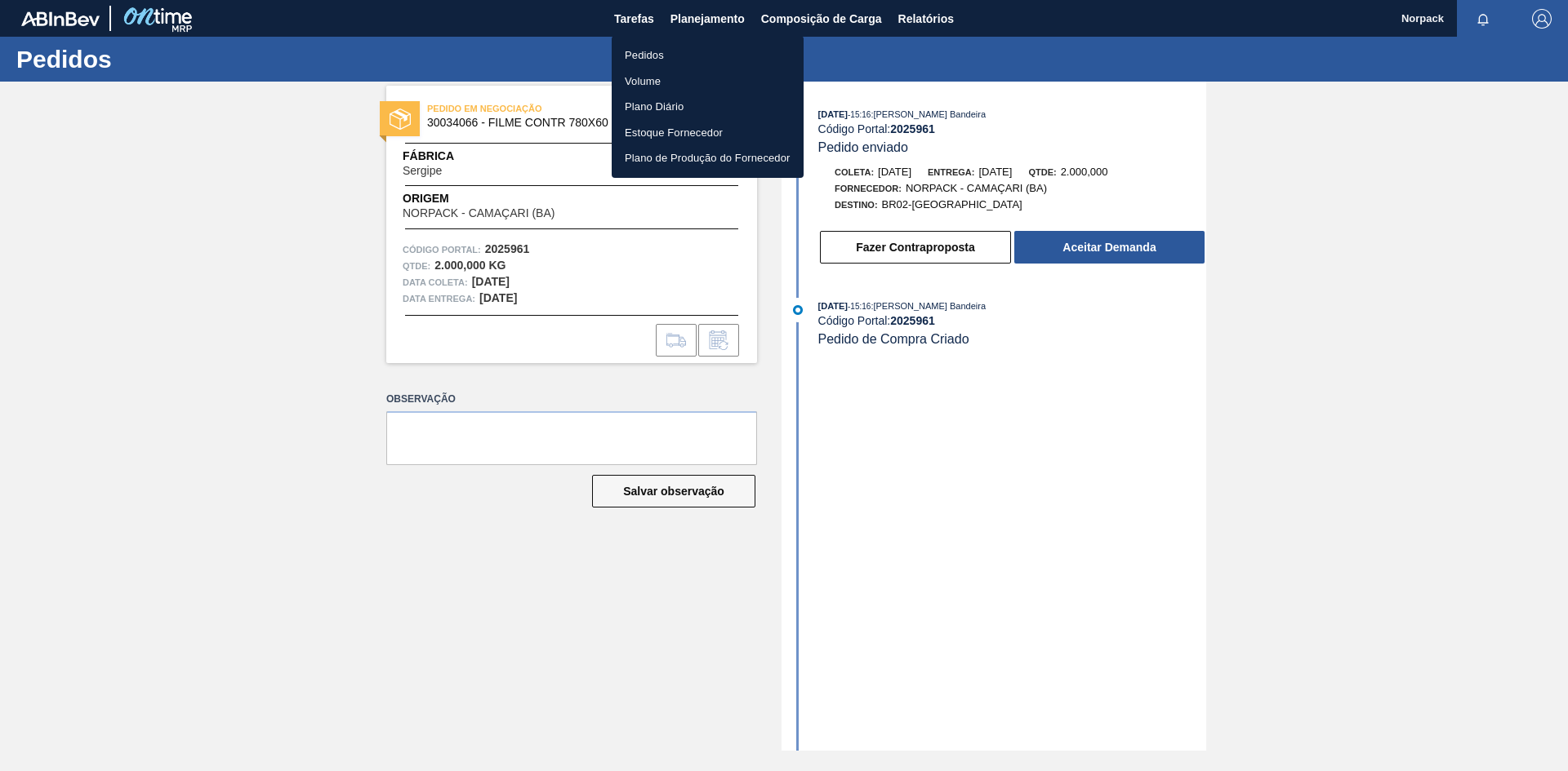
click at [658, 52] on li "Pedidos" at bounding box center [707, 55] width 192 height 26
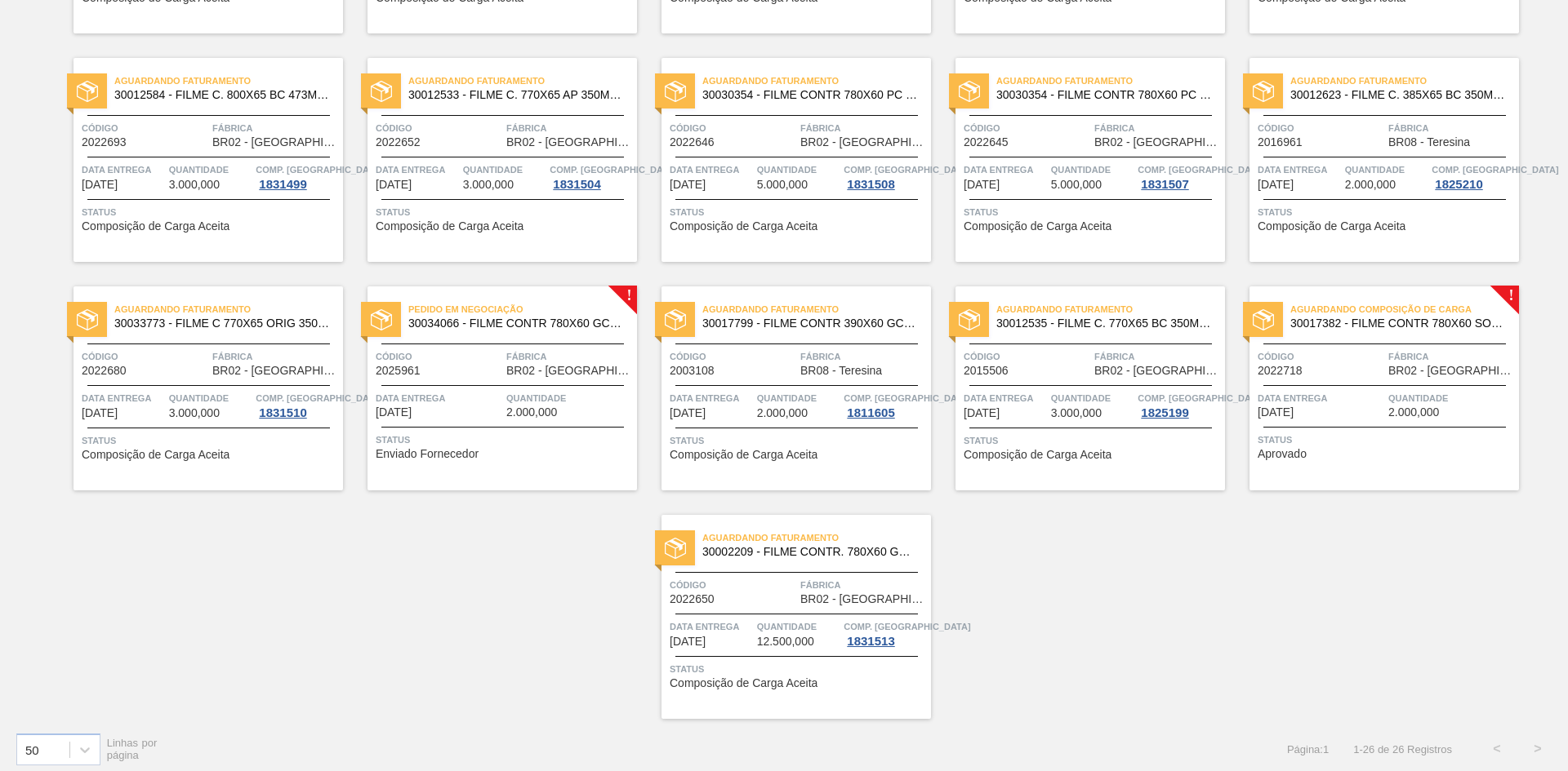
scroll to position [782, 0]
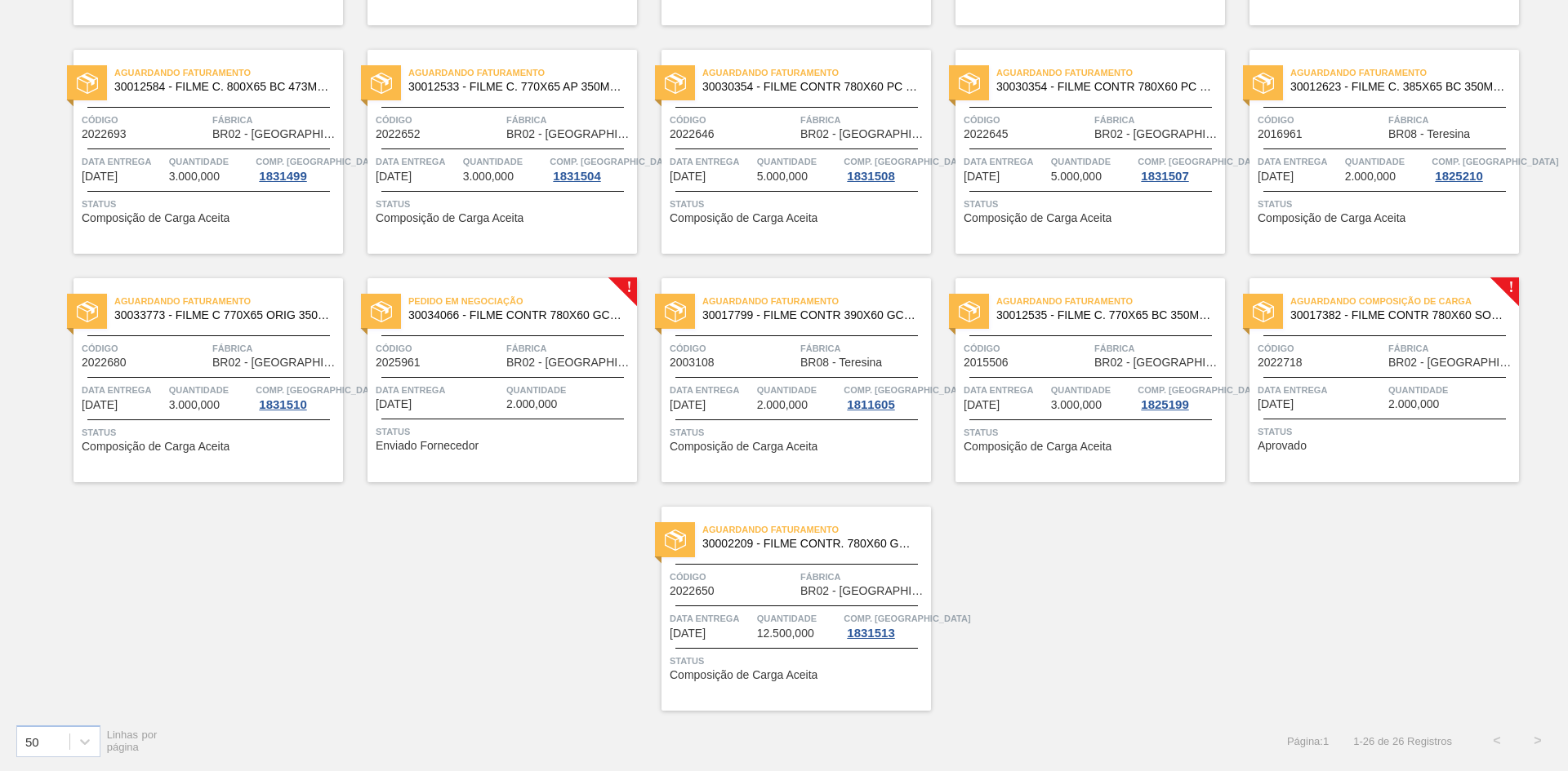
click at [1386, 318] on span "30017382 - FILME CONTR 780X60 SODA LT350 429" at bounding box center [1398, 316] width 216 height 12
